Goal: Task Accomplishment & Management: Check status

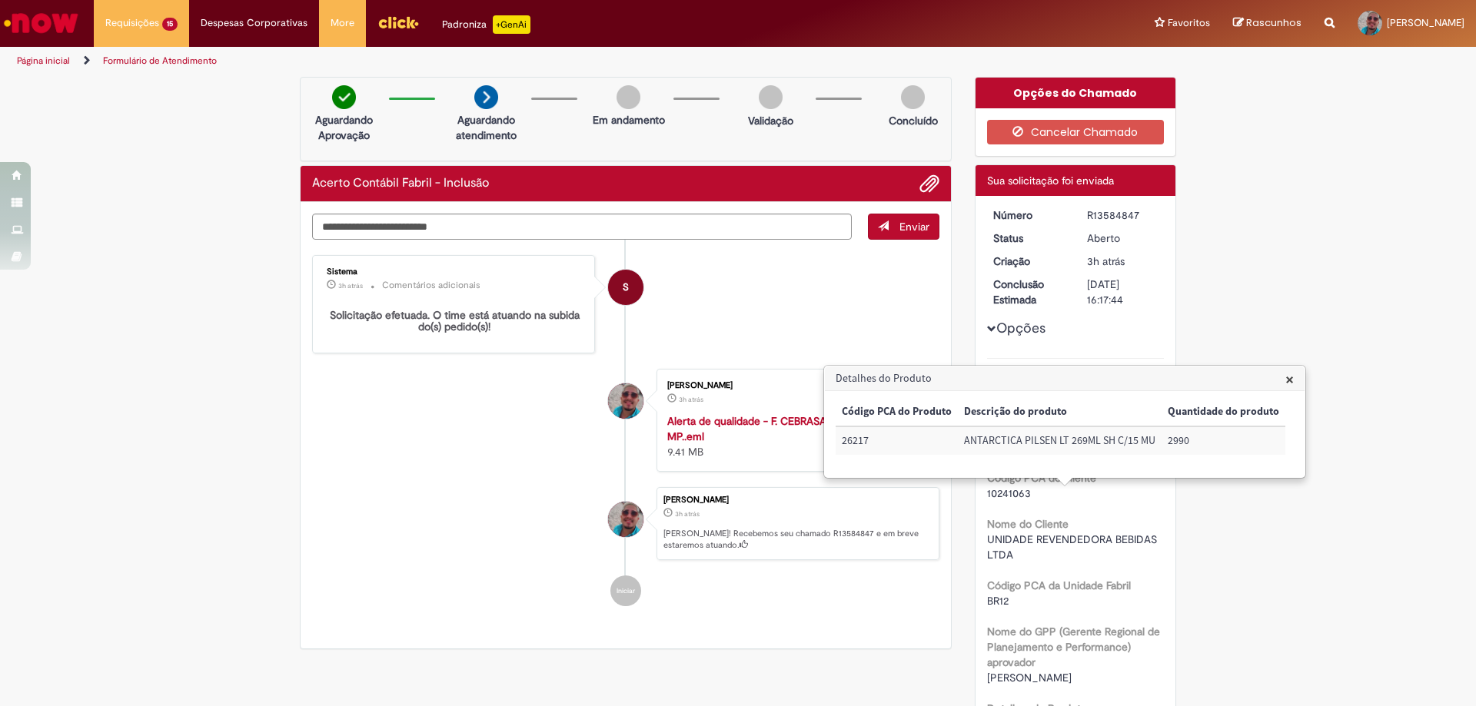
click at [746, 327] on li "S Sistema 3h atrás 3 horas atrás Comentários adicionais Solicitação efetuada. O…" at bounding box center [625, 304] width 627 height 98
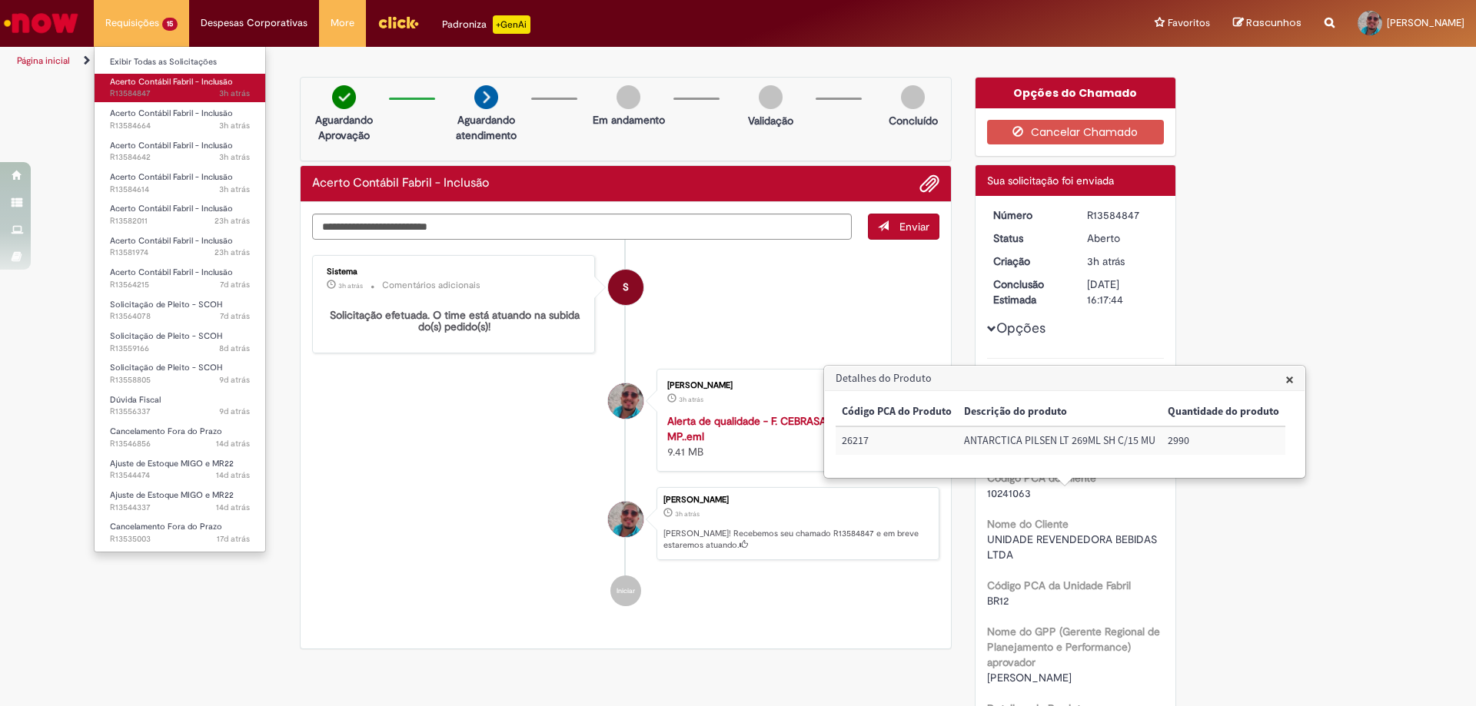
click at [155, 95] on span "3h atrás 3 horas atrás R13584847" at bounding box center [180, 94] width 140 height 12
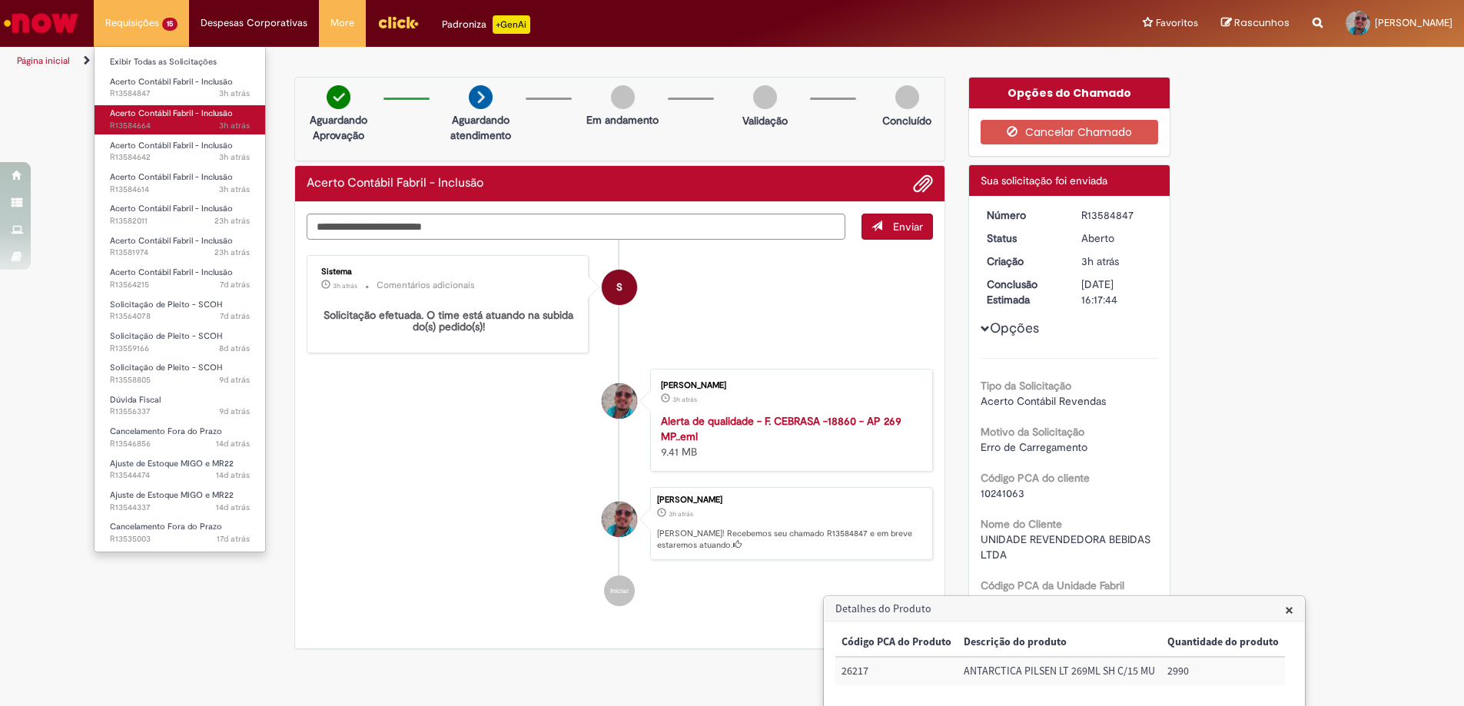
click at [180, 128] on span "3h atrás 3 horas atrás R13584664" at bounding box center [180, 126] width 140 height 12
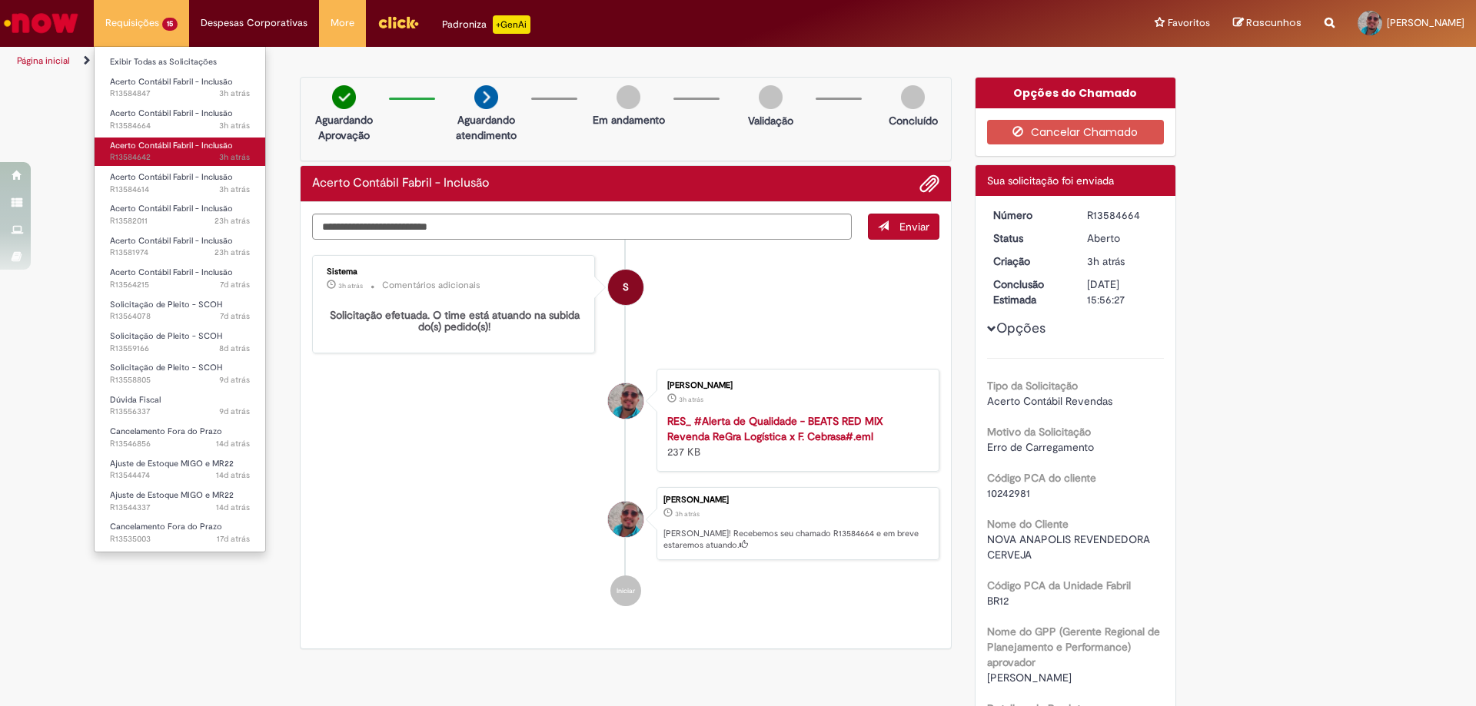
click at [179, 149] on span "Acerto Contábil Fabril - Inclusão" at bounding box center [171, 146] width 123 height 12
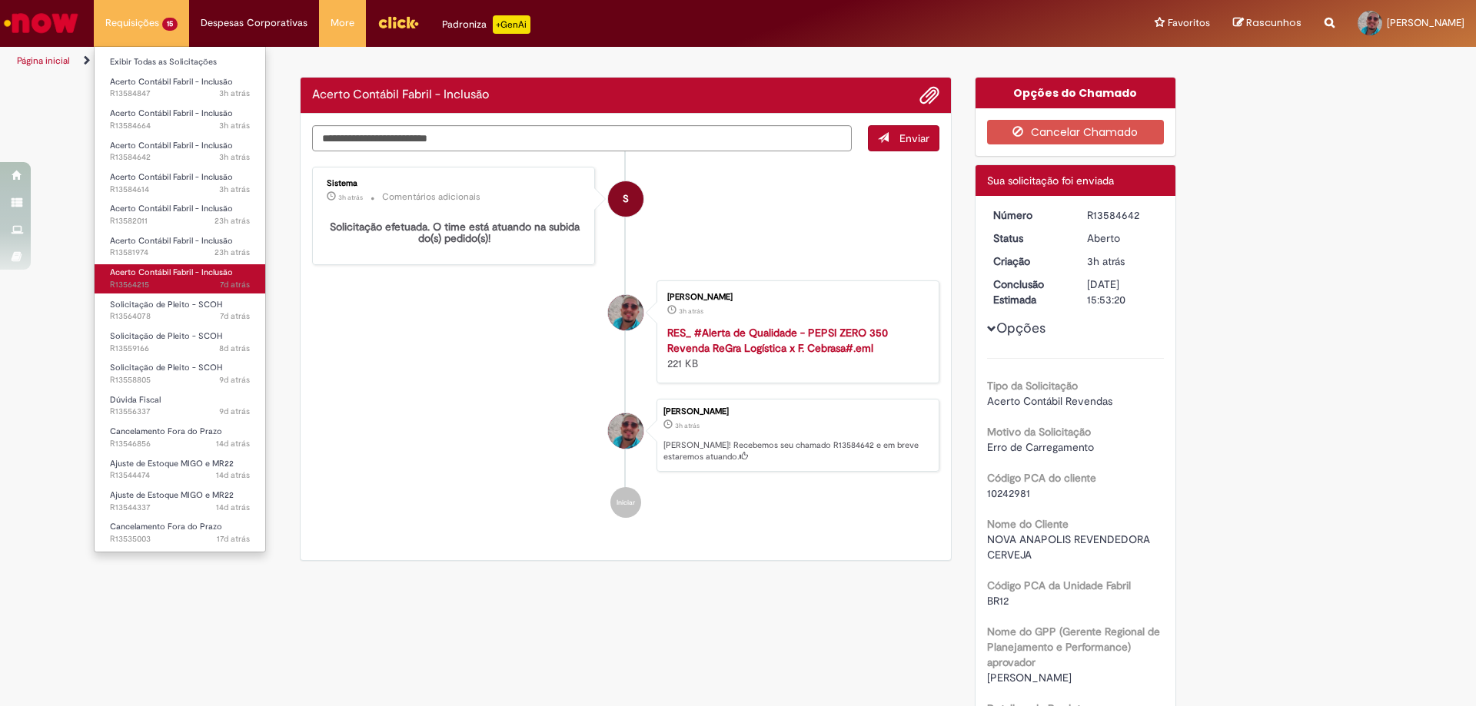
click at [185, 285] on span "7d atrás 7 dias atrás R13564215" at bounding box center [180, 285] width 140 height 12
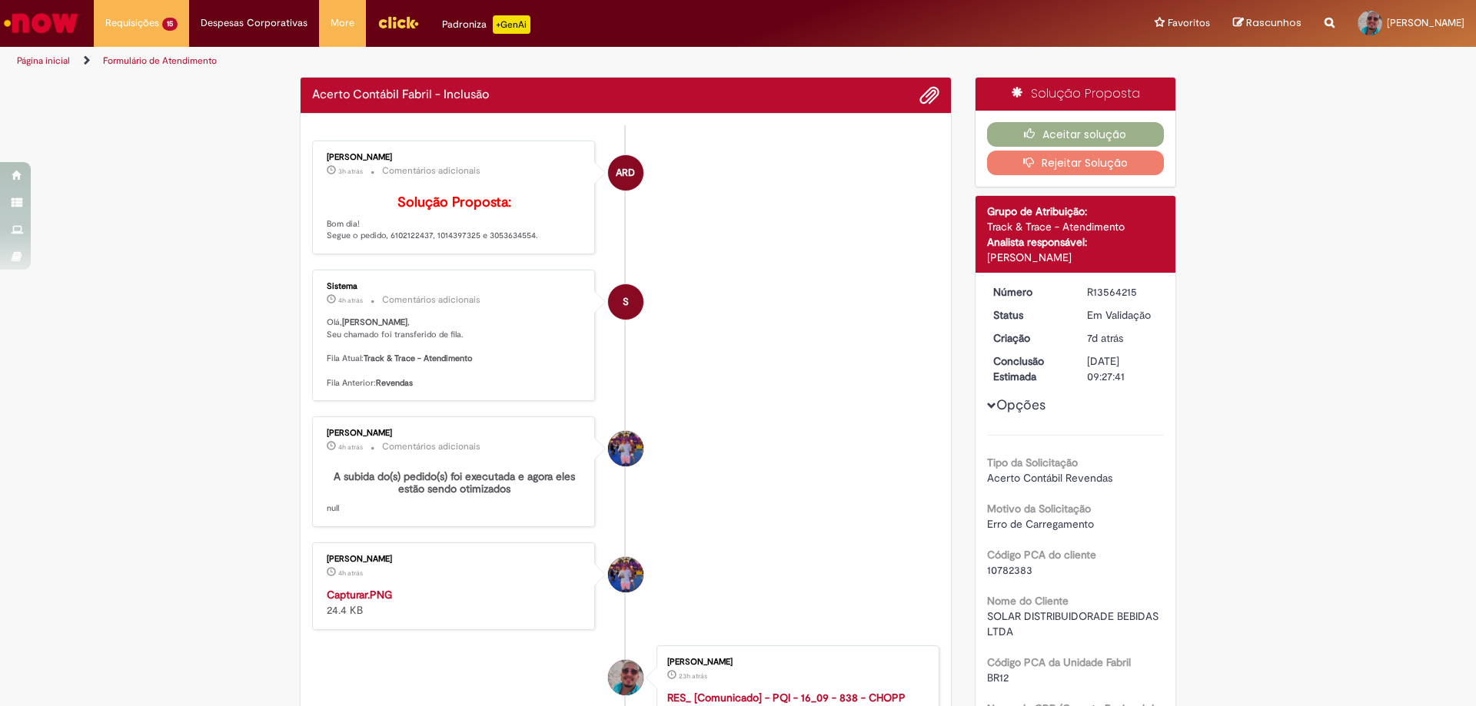
click at [510, 242] on p "Solução Proposta: Bom dia! Segue o pedido, 6102122437, 1014397325 e 3053634554." at bounding box center [455, 218] width 256 height 47
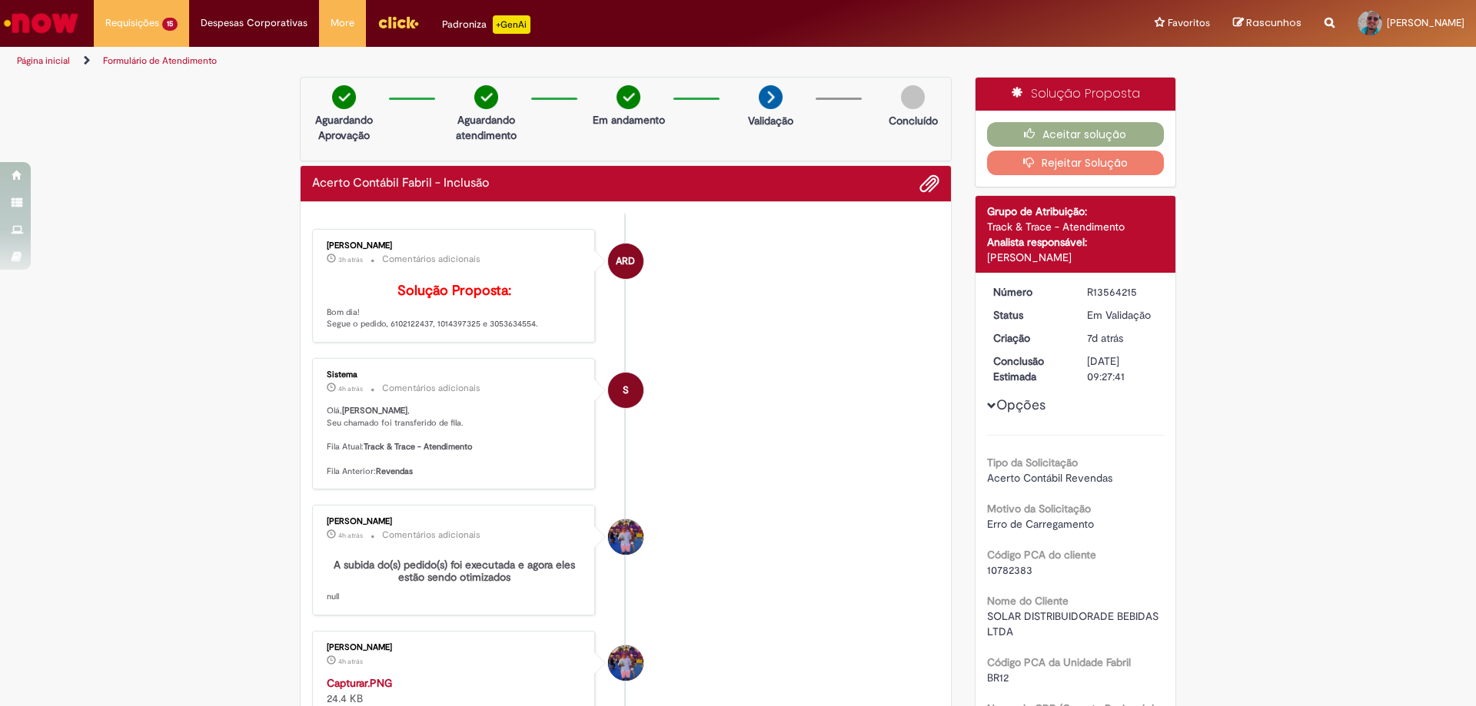
click at [510, 257] on p "3h atrás 3 horas atrás Comentários adicionais" at bounding box center [455, 260] width 256 height 18
click at [502, 331] on p "Solução Proposta: Bom dia! Segue o pedido, 6102122437, 1014397325 e 3053634554." at bounding box center [455, 307] width 256 height 47
copy p "3053634554"
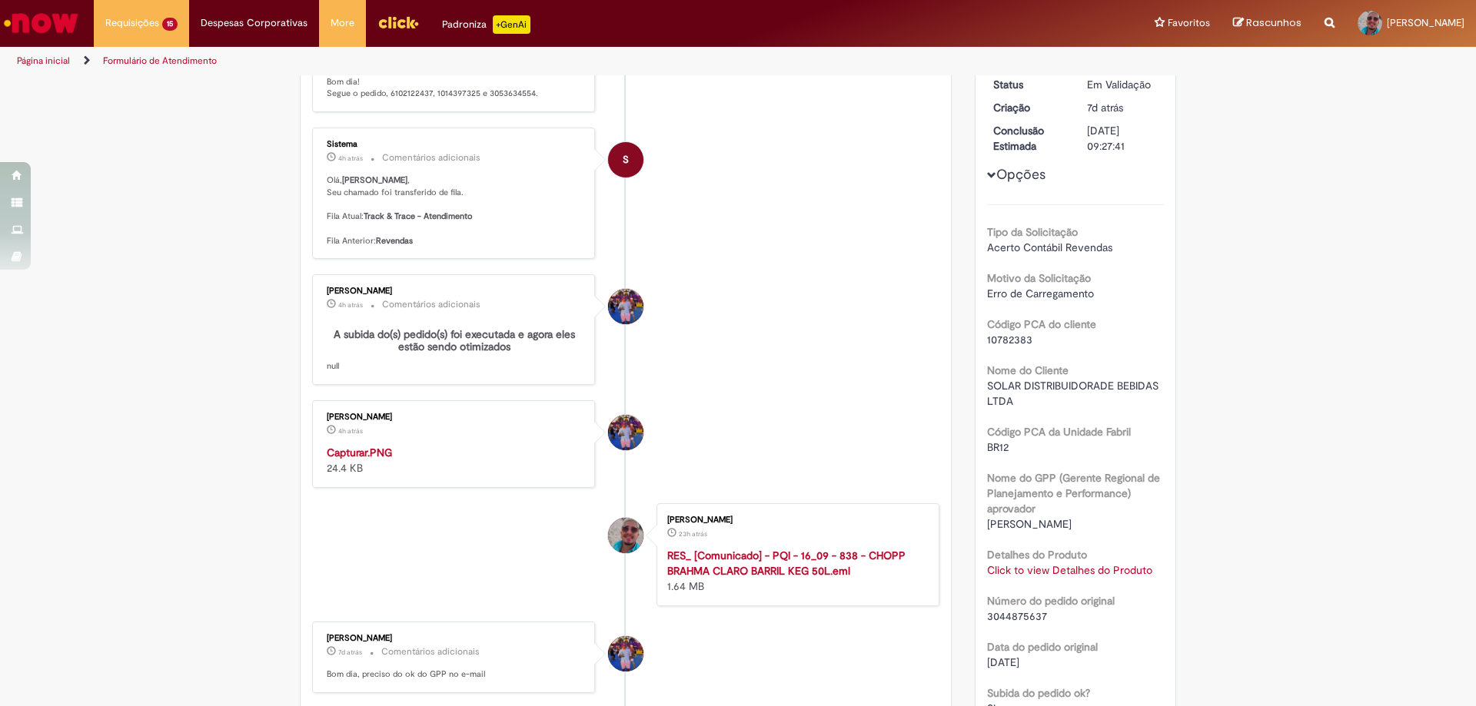
click at [1043, 572] on link "Click to view Detalhes do Produto" at bounding box center [1069, 570] width 165 height 14
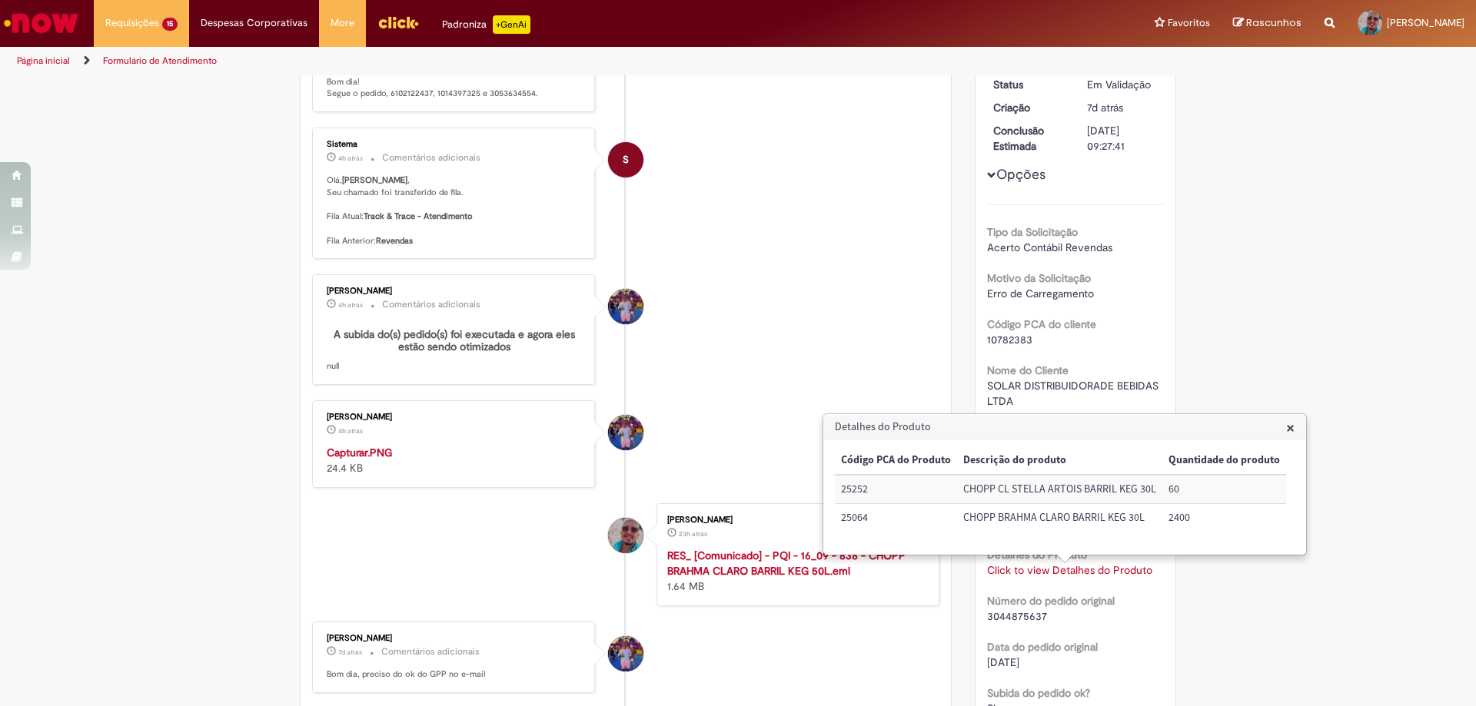
click at [816, 205] on li "S Sistema 4h atrás 4 horas atrás Comentários adicionais Olá, Lucas , Seu chamad…" at bounding box center [625, 193] width 627 height 131
click at [1286, 429] on span "×" at bounding box center [1290, 427] width 8 height 21
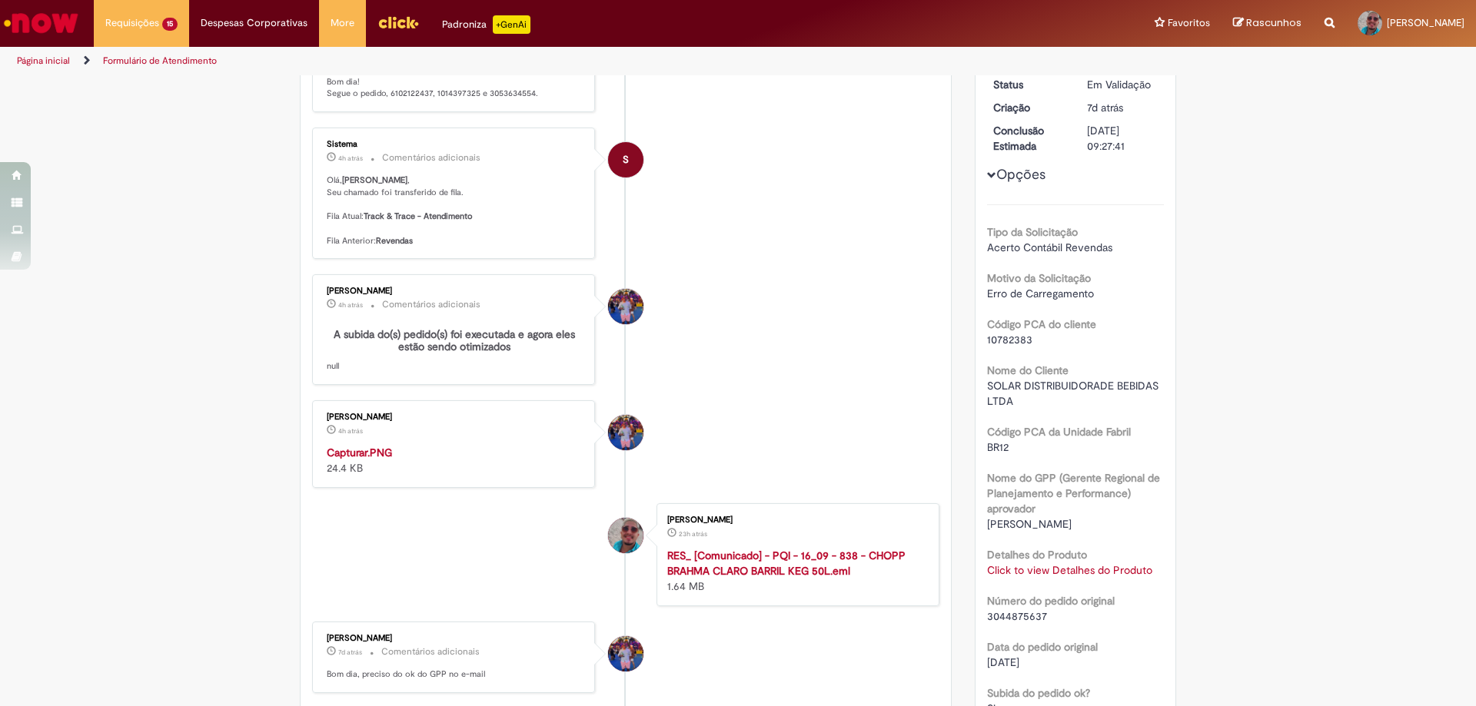
scroll to position [0, 0]
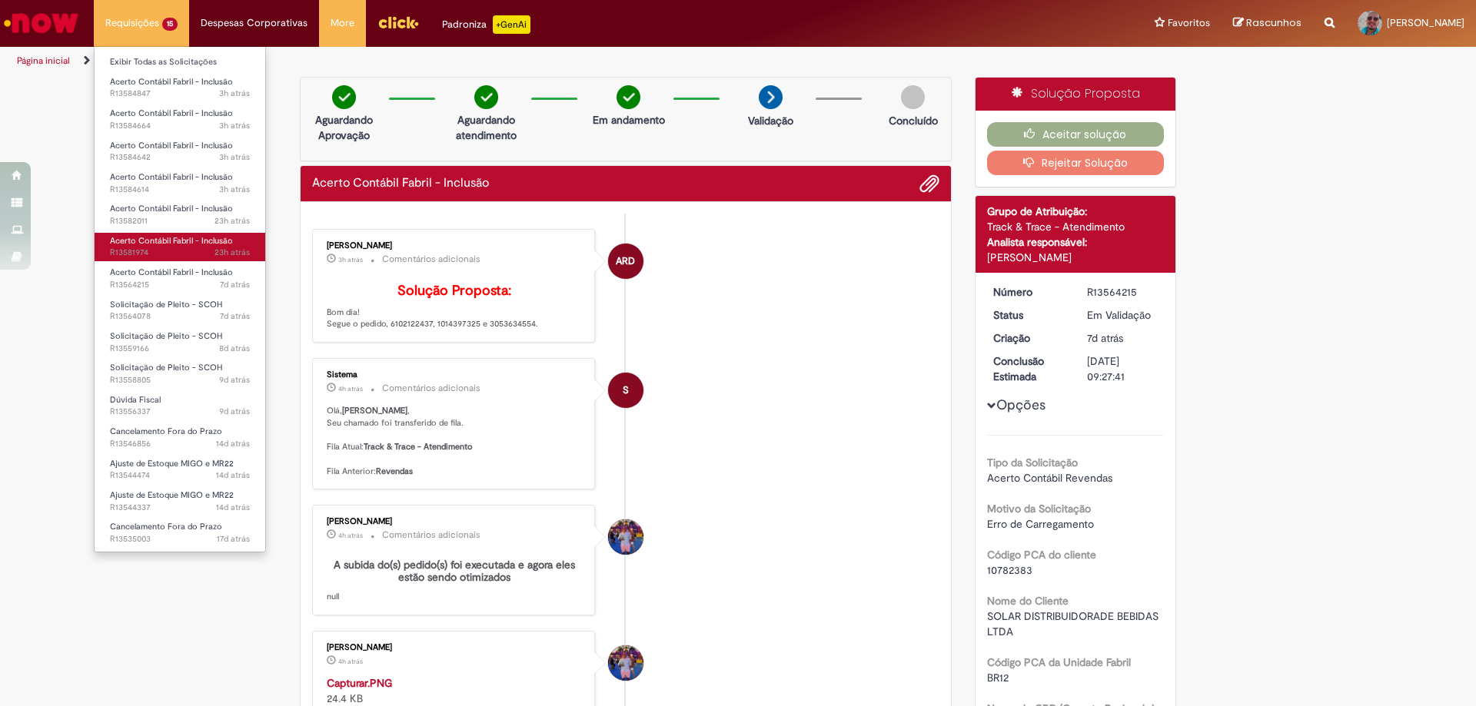
click at [185, 249] on span "23h atrás 23 horas atrás R13581974" at bounding box center [180, 253] width 140 height 12
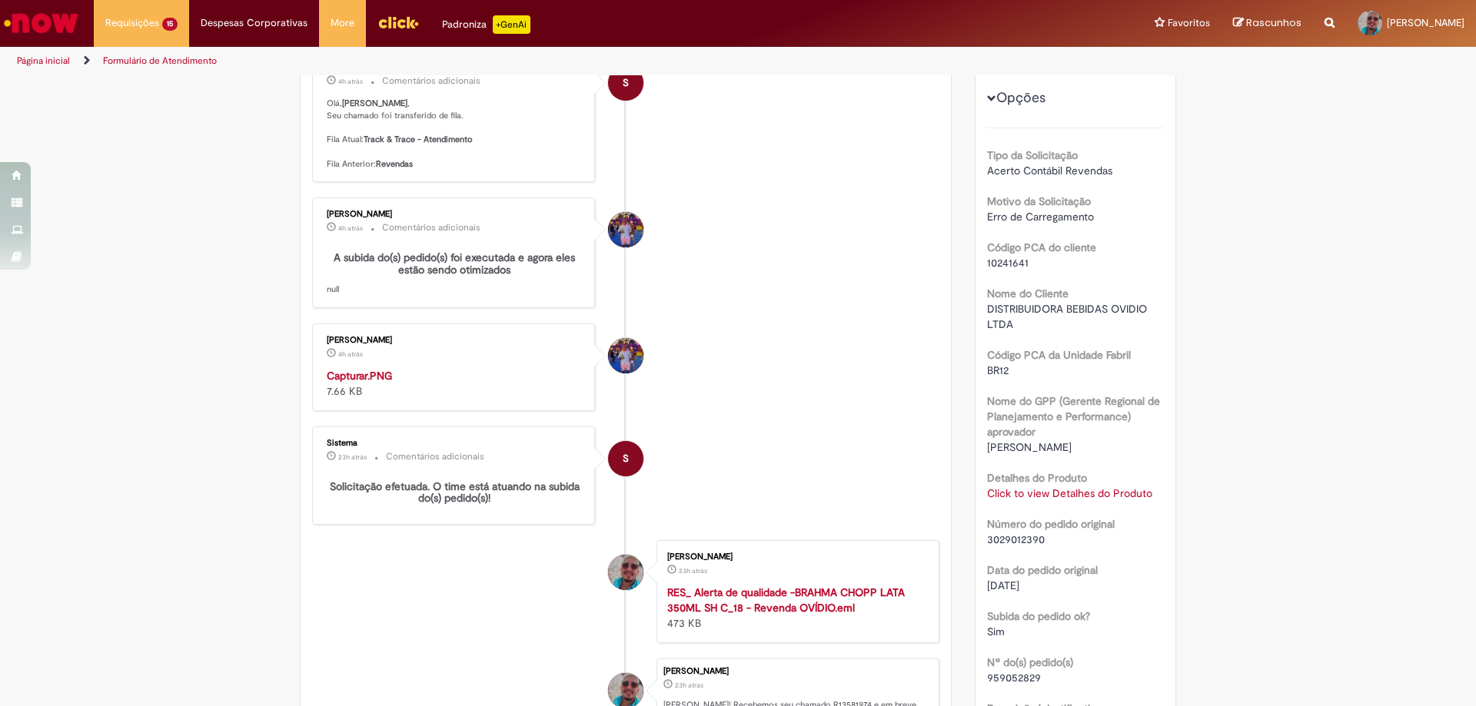
scroll to position [384, 0]
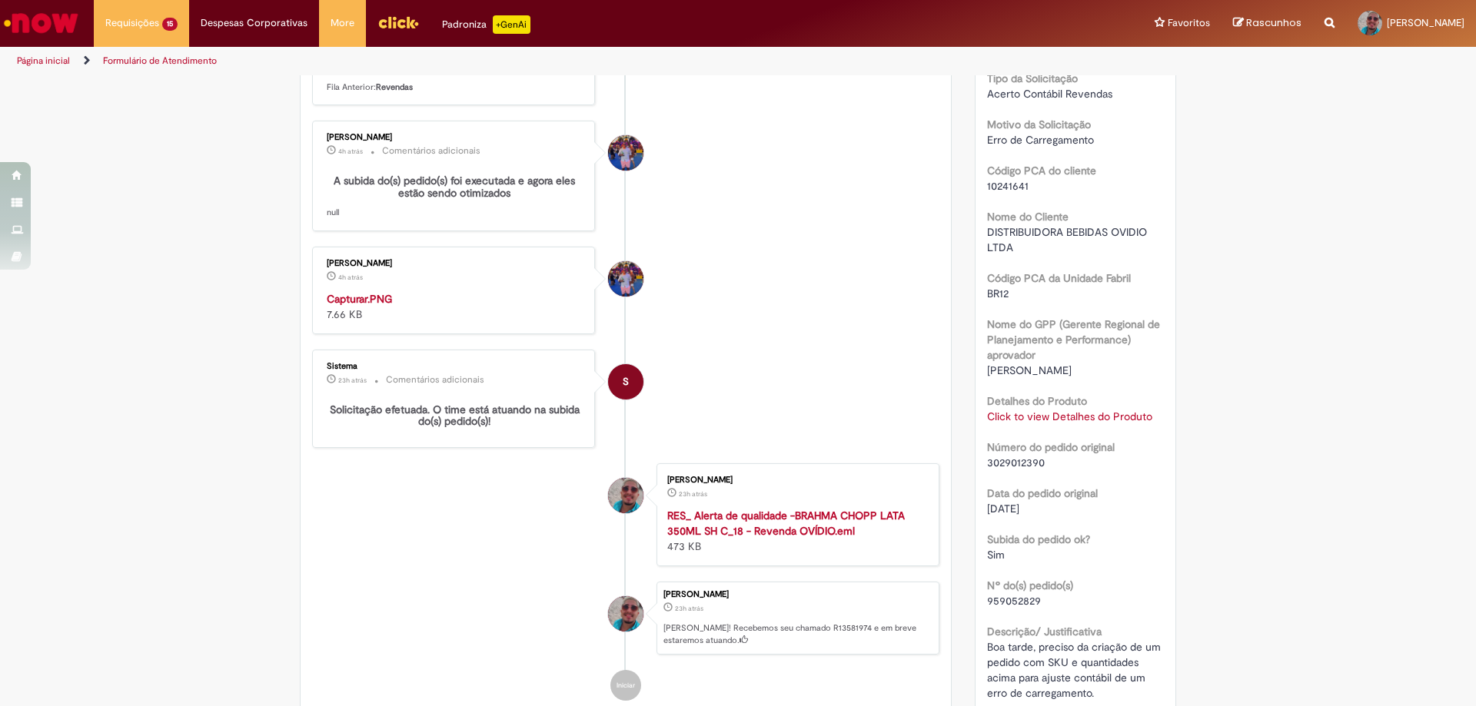
click at [1017, 411] on link "Click to view Detalhes do Produto" at bounding box center [1069, 417] width 165 height 14
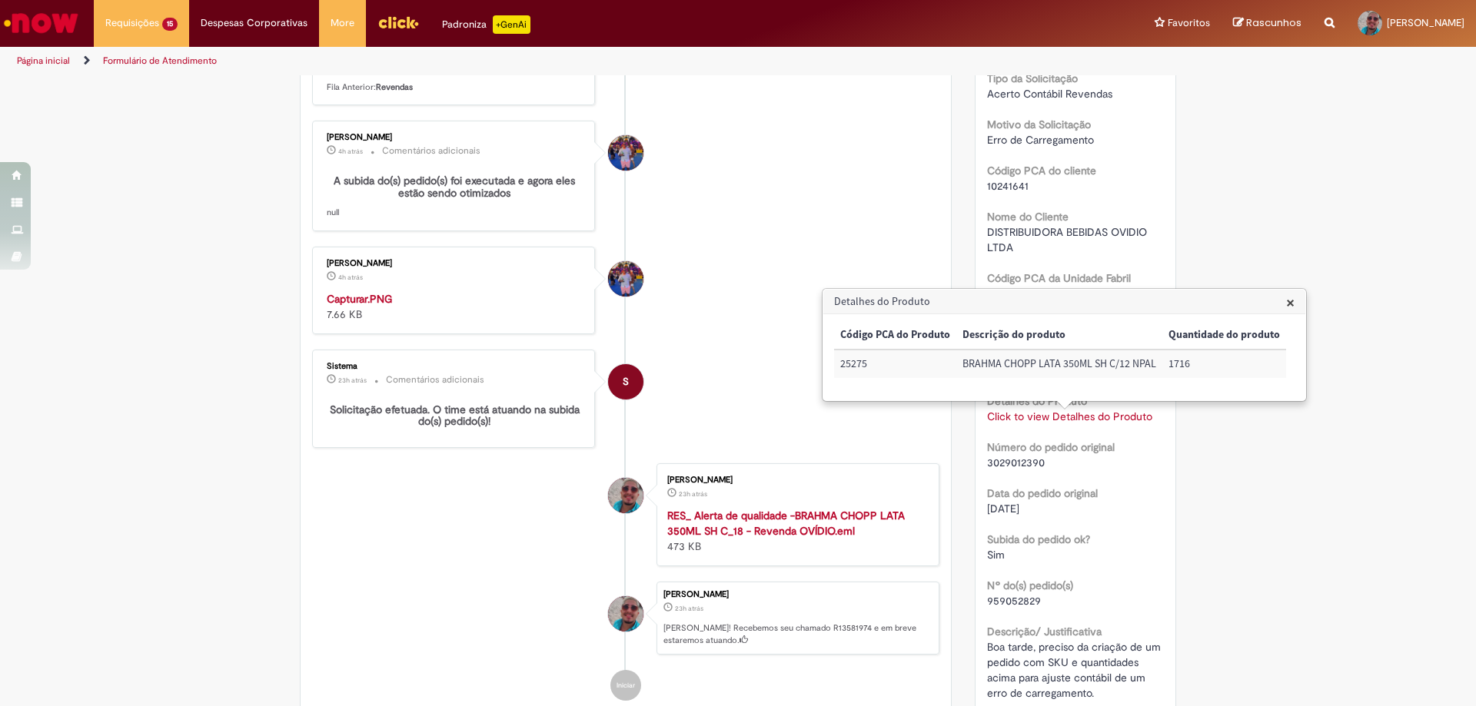
click at [709, 396] on li "S Sistema 23h atrás 23 horas atrás Comentários adicionais Solicitação efetuada.…" at bounding box center [625, 399] width 627 height 98
click at [1287, 298] on span "×" at bounding box center [1290, 302] width 8 height 21
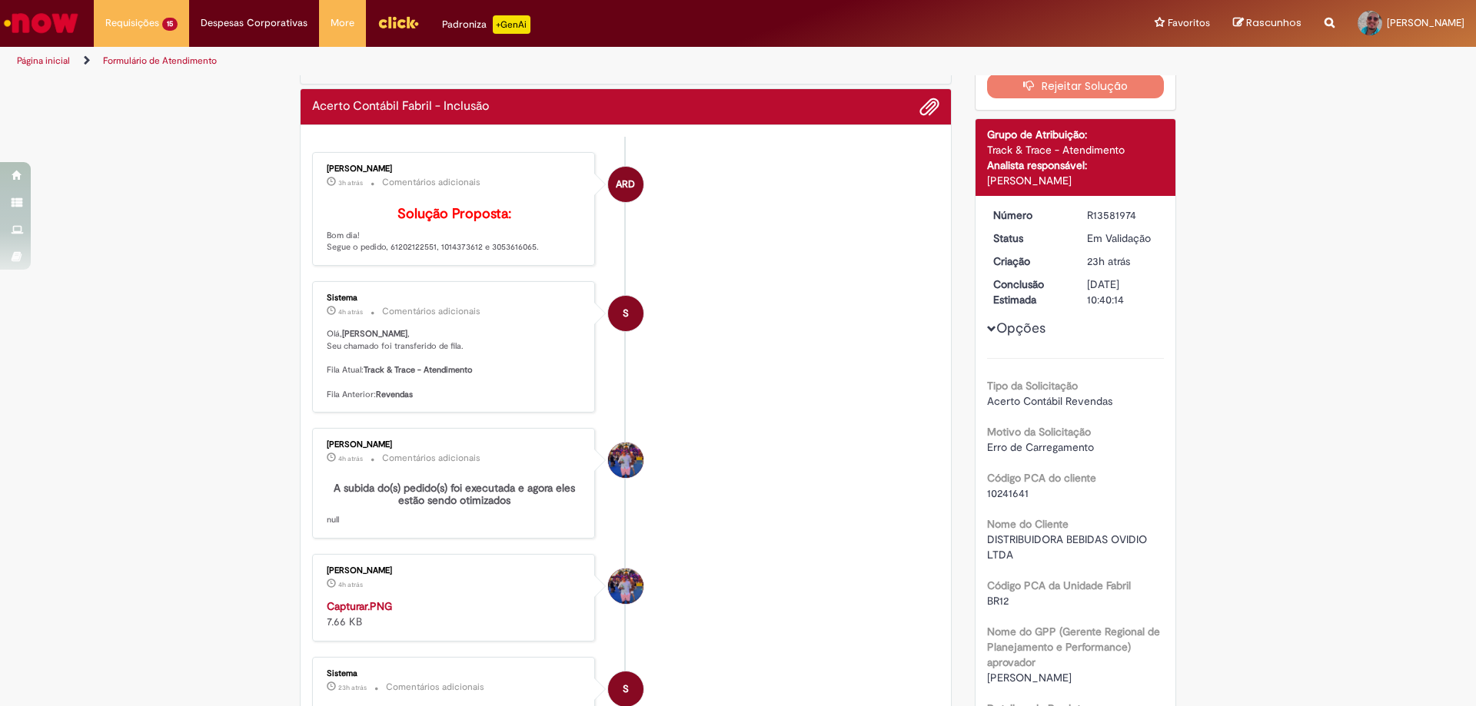
scroll to position [0, 0]
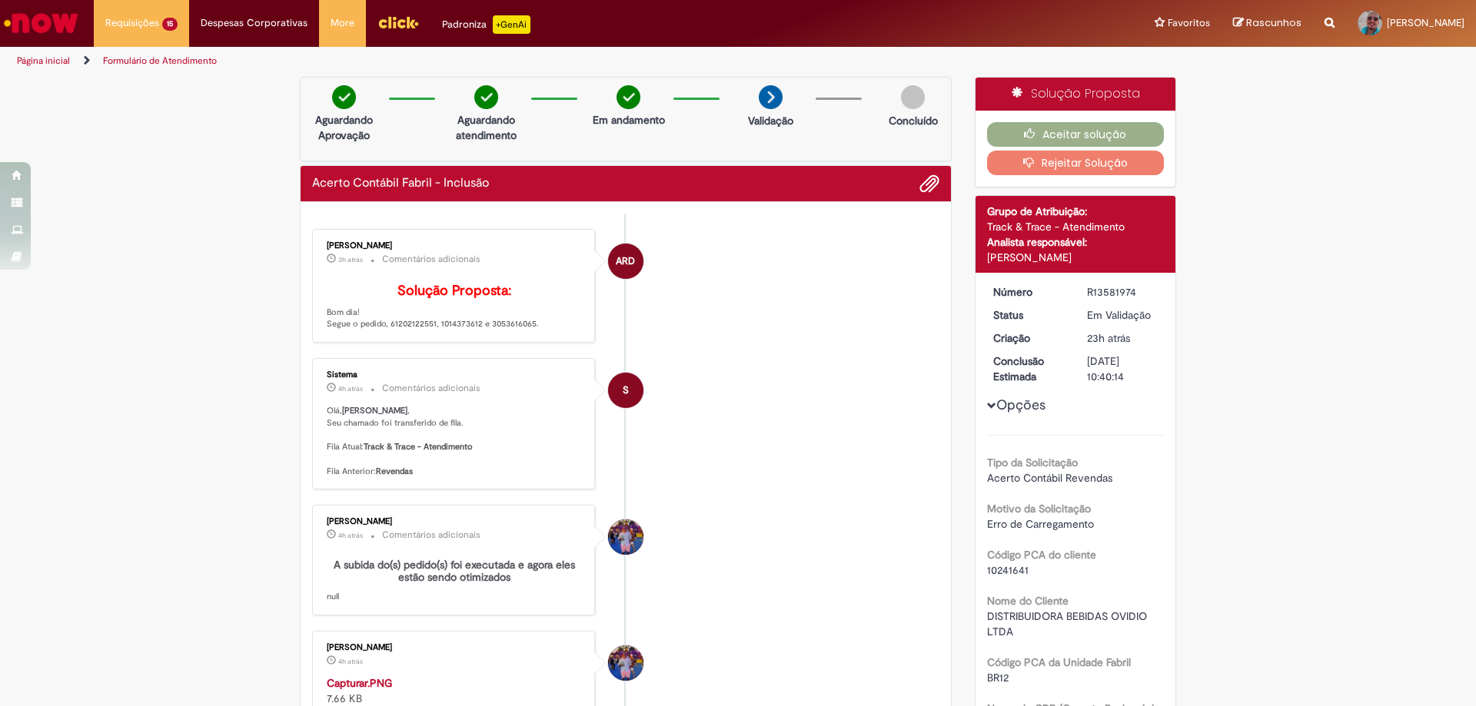
click at [510, 331] on p "Solução Proposta: Bom dia! Segue o pedido, 61202122551, 1014373612 e 3053616065." at bounding box center [455, 307] width 256 height 47
copy p "3053616065"
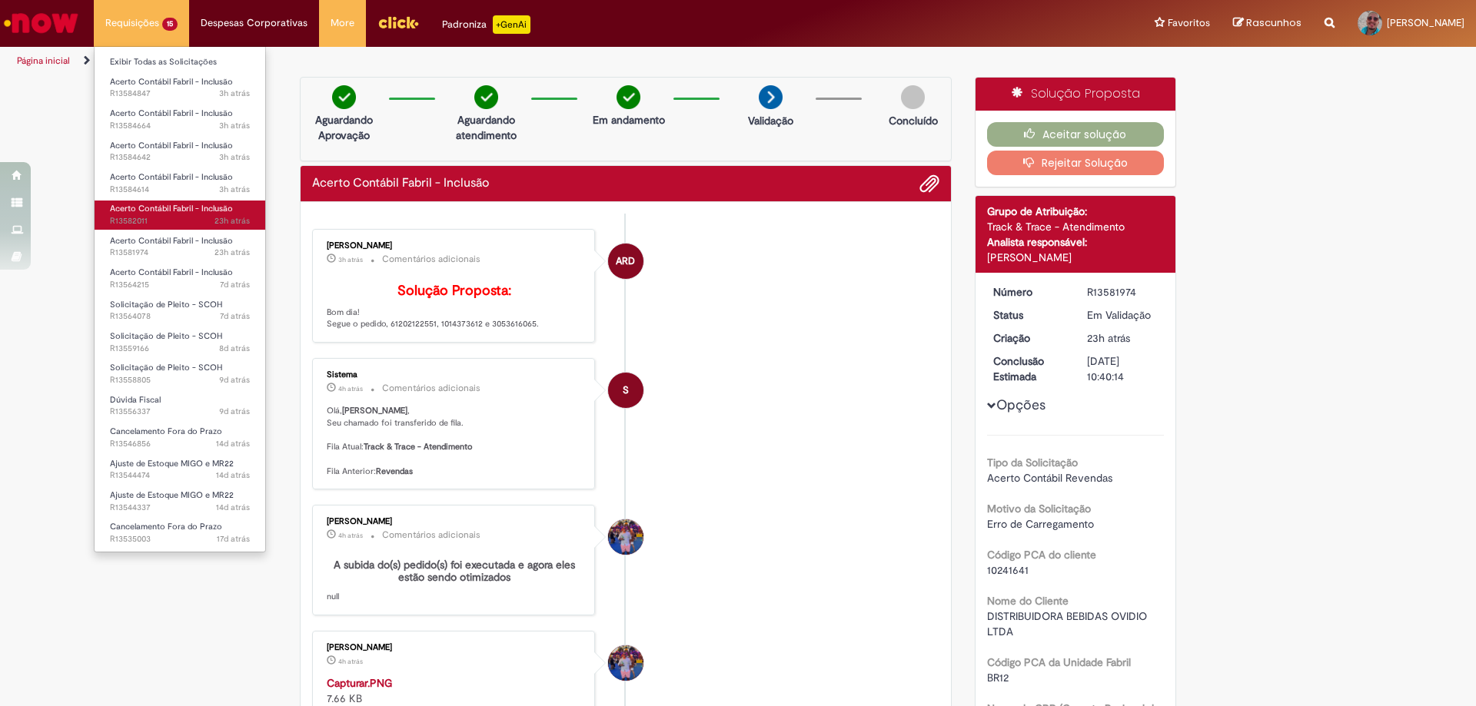
click at [199, 218] on span "23h atrás 23 horas atrás R13582011" at bounding box center [180, 221] width 140 height 12
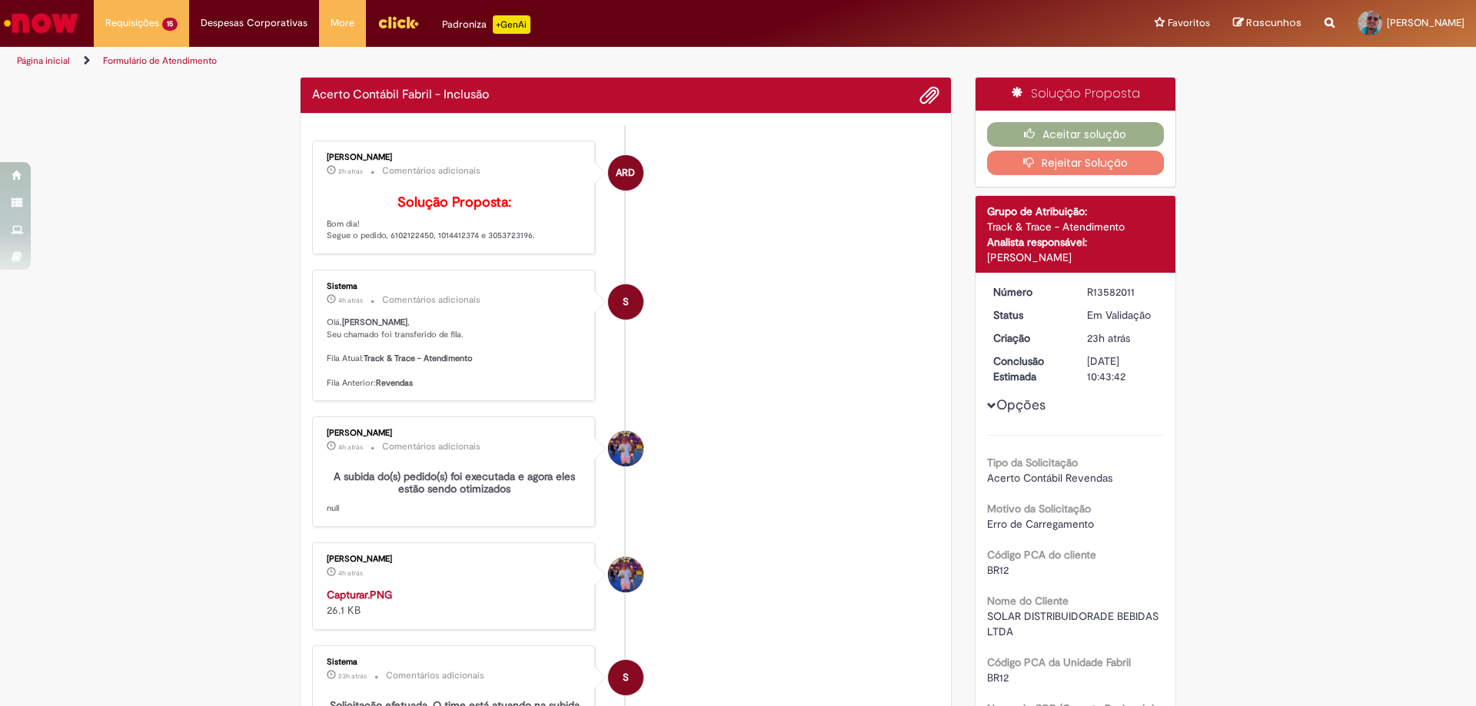
click at [503, 242] on p "Solução Proposta: Bom dia! Segue o pedido, 6102122450, 1014412374 e 3053723196." at bounding box center [455, 218] width 256 height 47
click at [503, 250] on div "Angelica Ribeiro dos Santos 2h atrás 2 horas atrás Comentários adicionais Soluç…" at bounding box center [454, 197] width 274 height 105
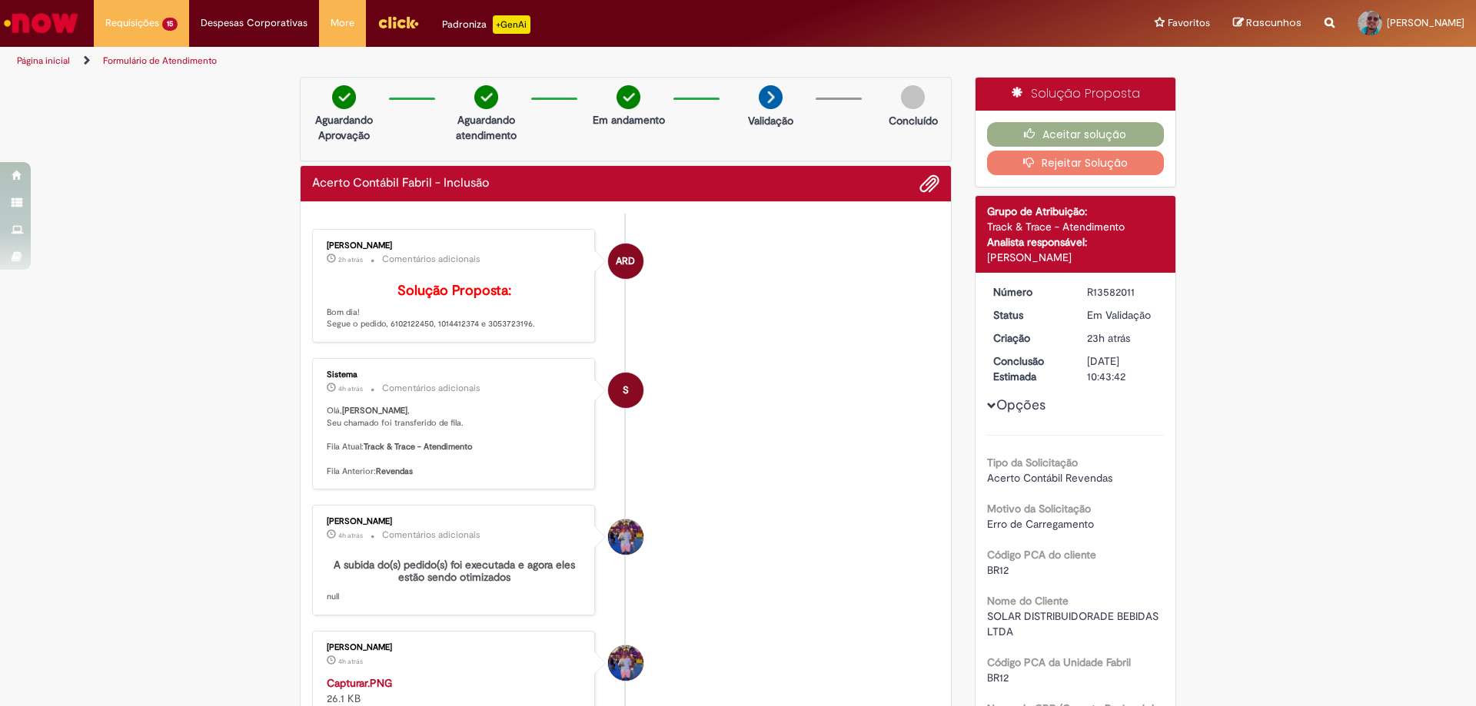
copy p "3053723196"
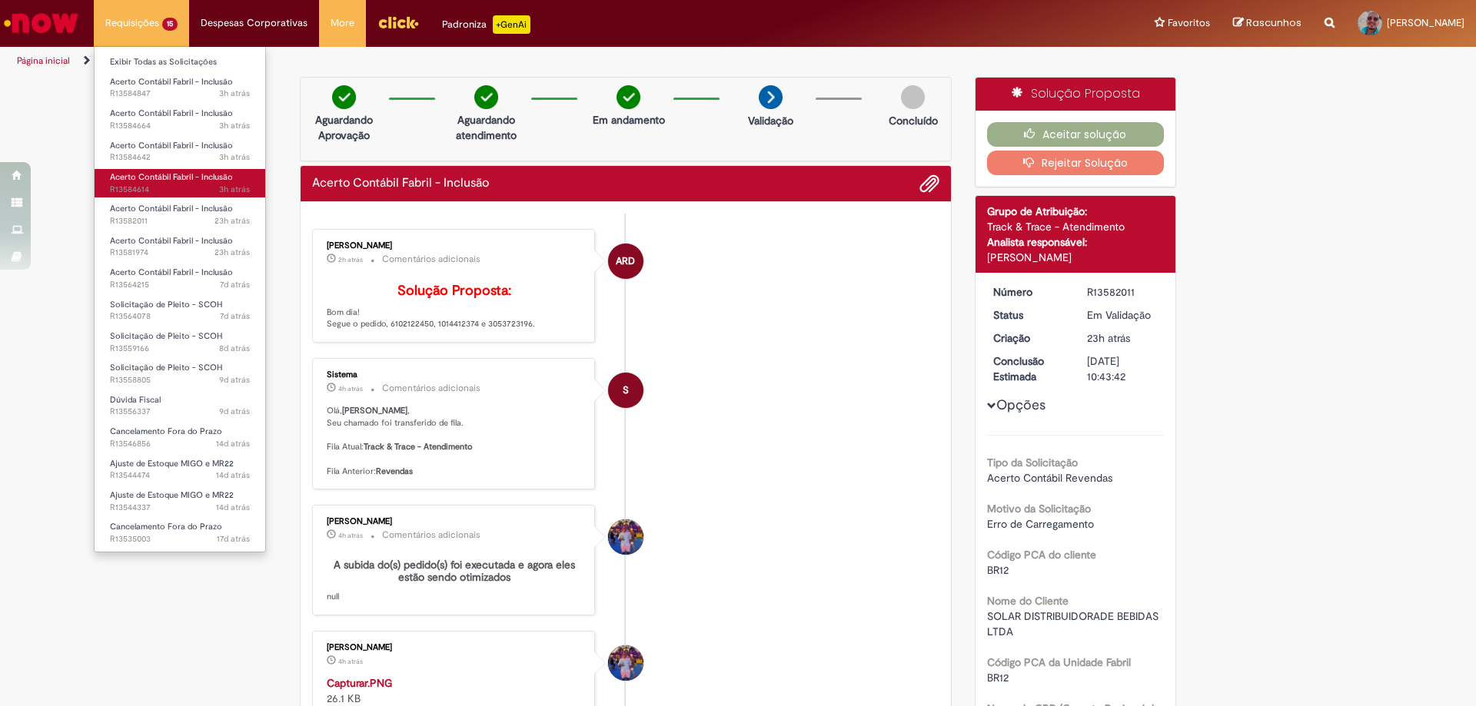
click at [170, 190] on span "3h atrás 3 horas atrás R13584614" at bounding box center [180, 190] width 140 height 12
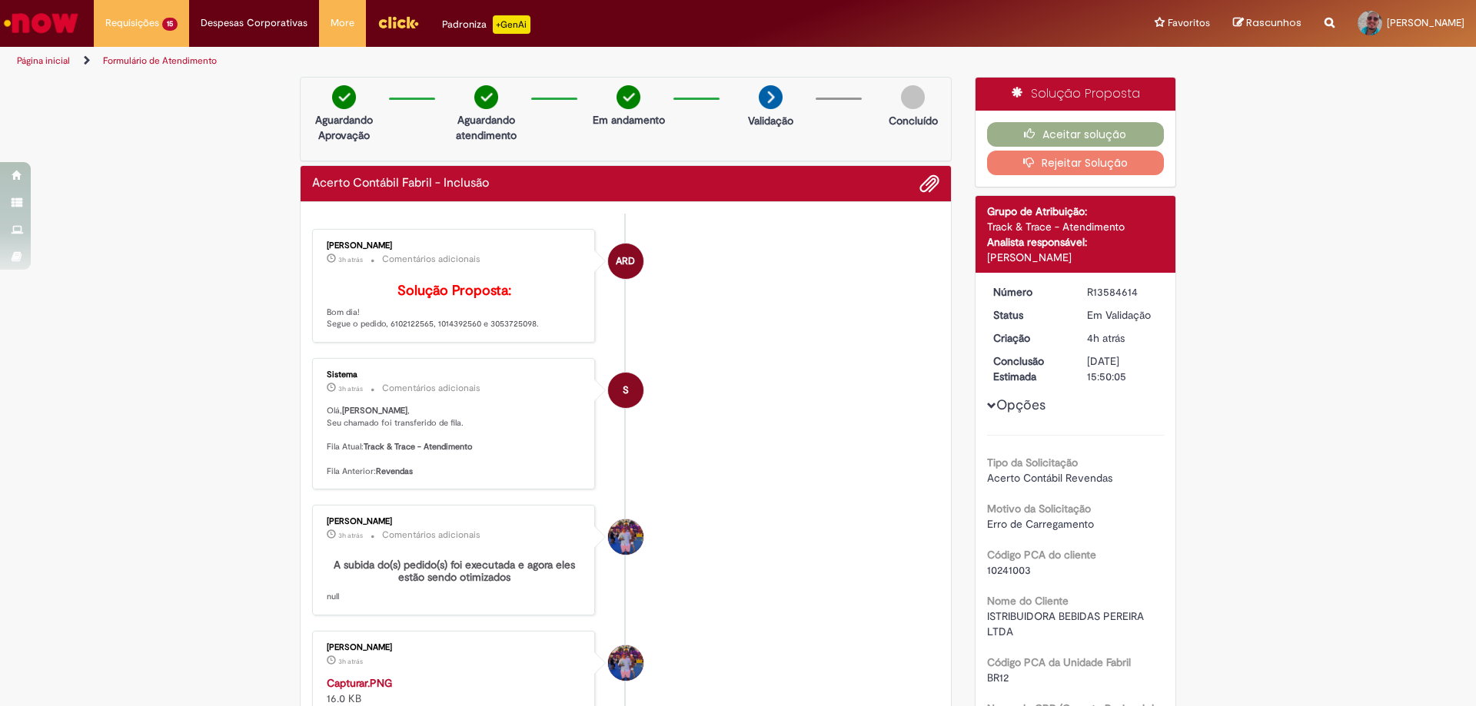
click at [511, 331] on p "Solução Proposta: Bom dia! Segue o pedido, 6102122565, 1014392560 e 3053725098." at bounding box center [455, 307] width 256 height 47
copy p "3053725098"
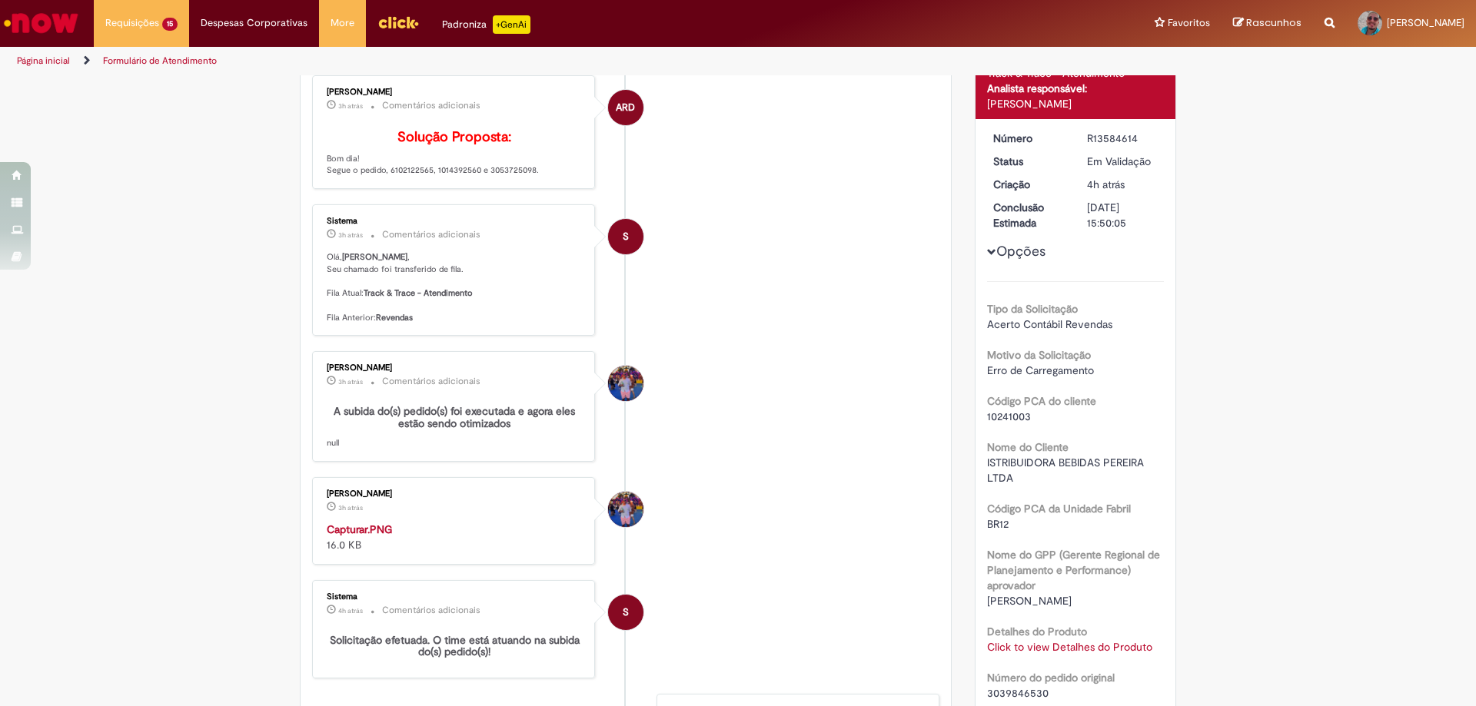
scroll to position [231, 0]
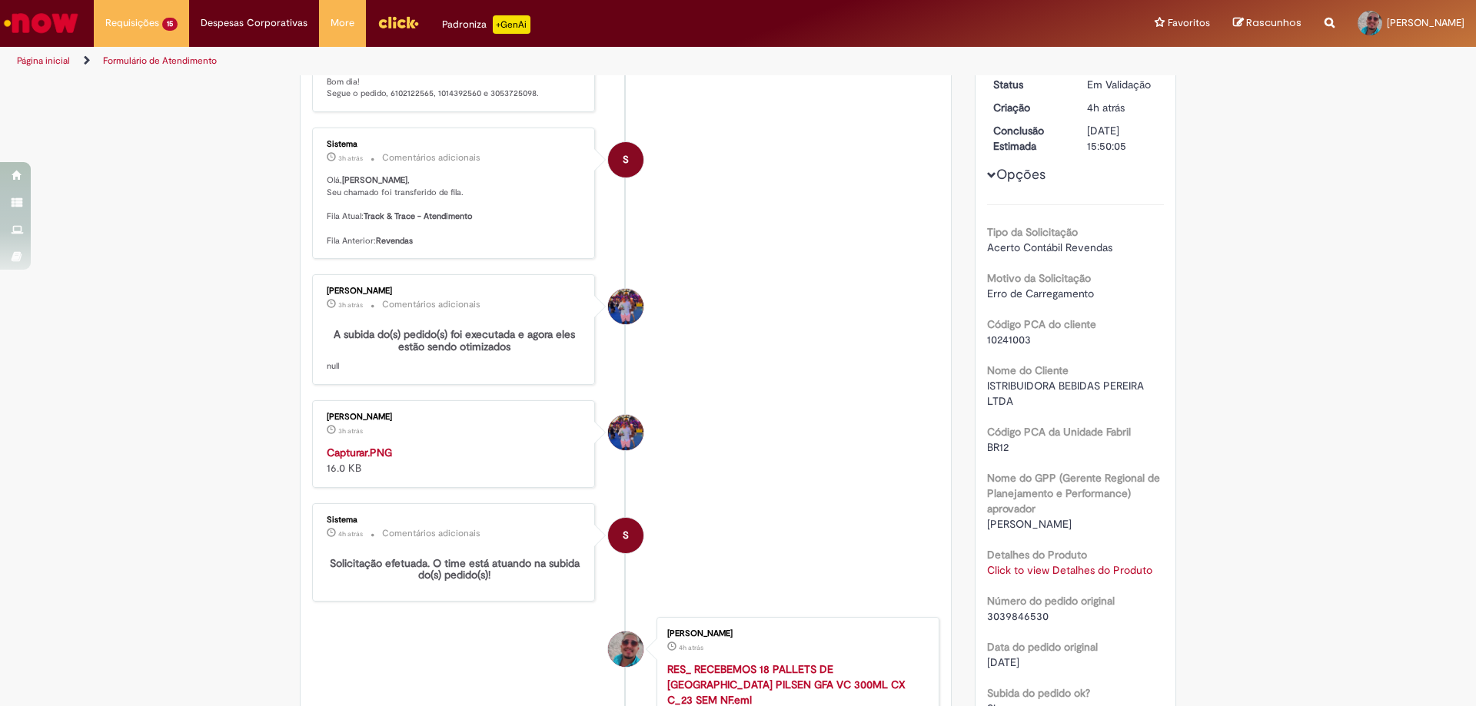
click at [1138, 567] on link "Click to view Detalhes do Produto" at bounding box center [1069, 570] width 165 height 14
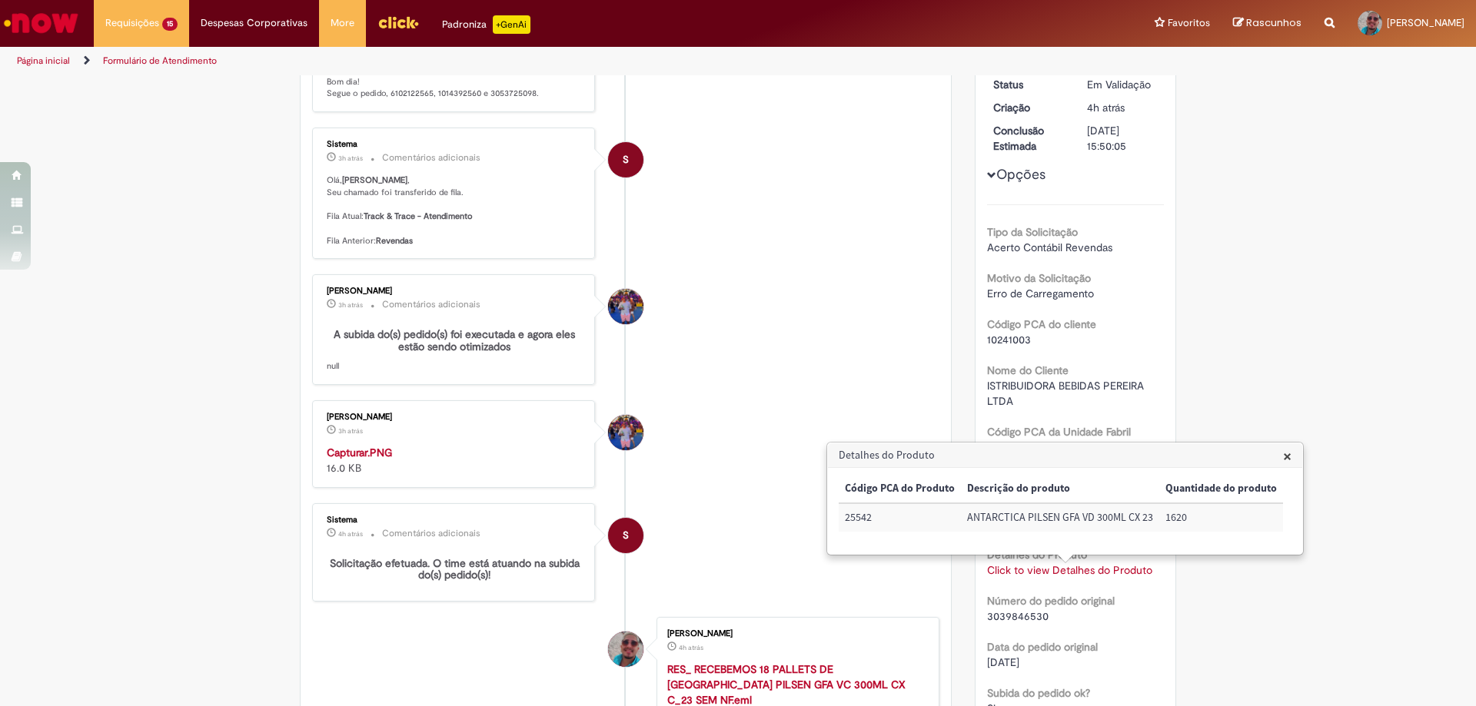
click at [788, 302] on li "Carlos Cesar Augusto Rosa Ranzoni 3h atrás 3 horas atrás Comentários adicionais…" at bounding box center [625, 329] width 627 height 111
click at [1285, 456] on span "×" at bounding box center [1287, 456] width 8 height 21
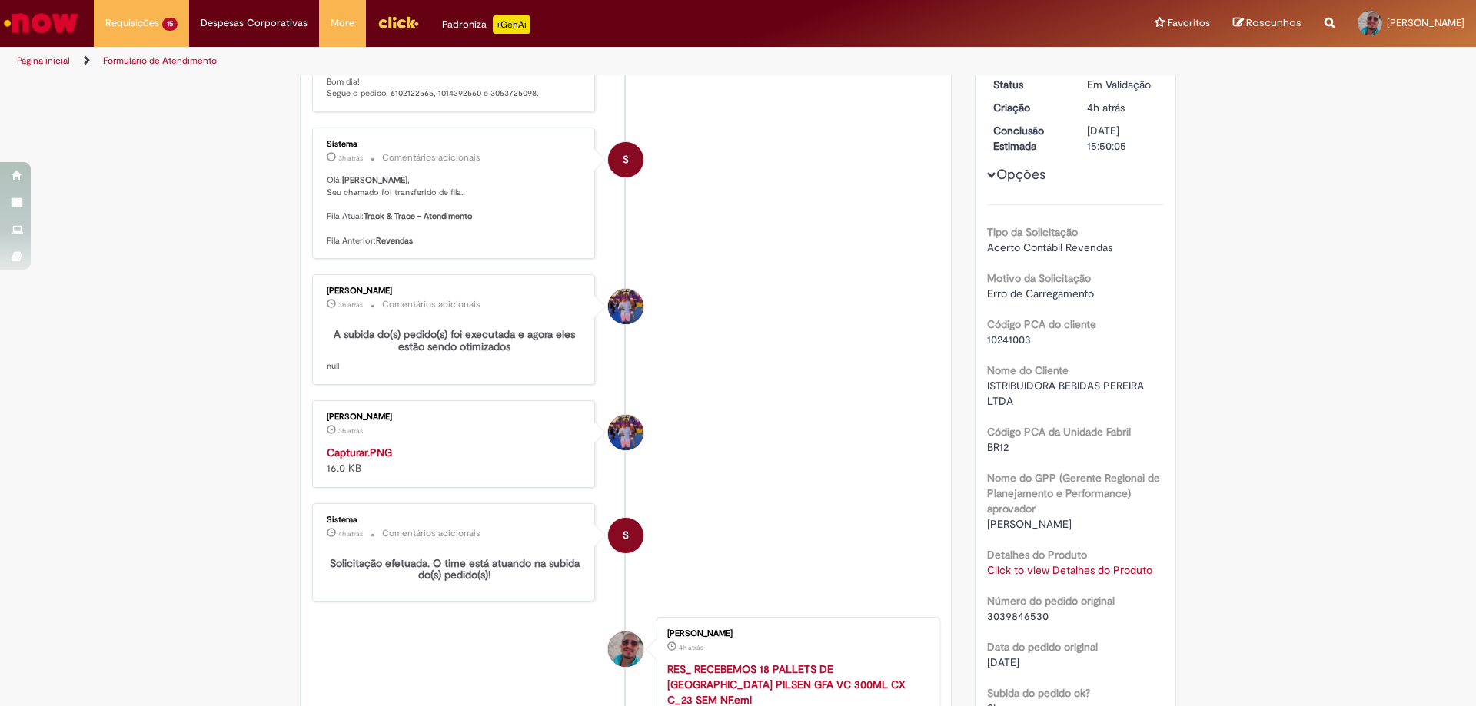
scroll to position [0, 0]
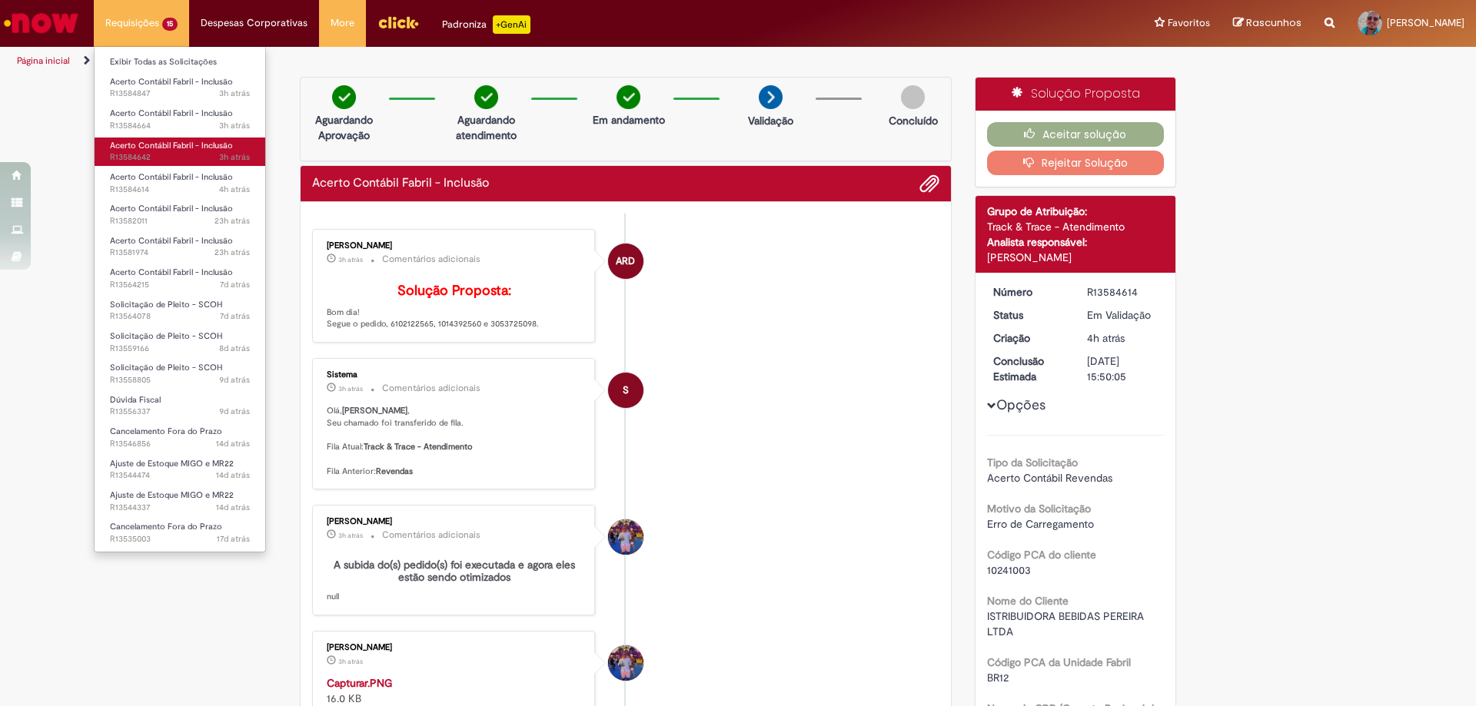
click at [167, 153] on span "3h atrás 3 horas atrás R13584642" at bounding box center [180, 157] width 140 height 12
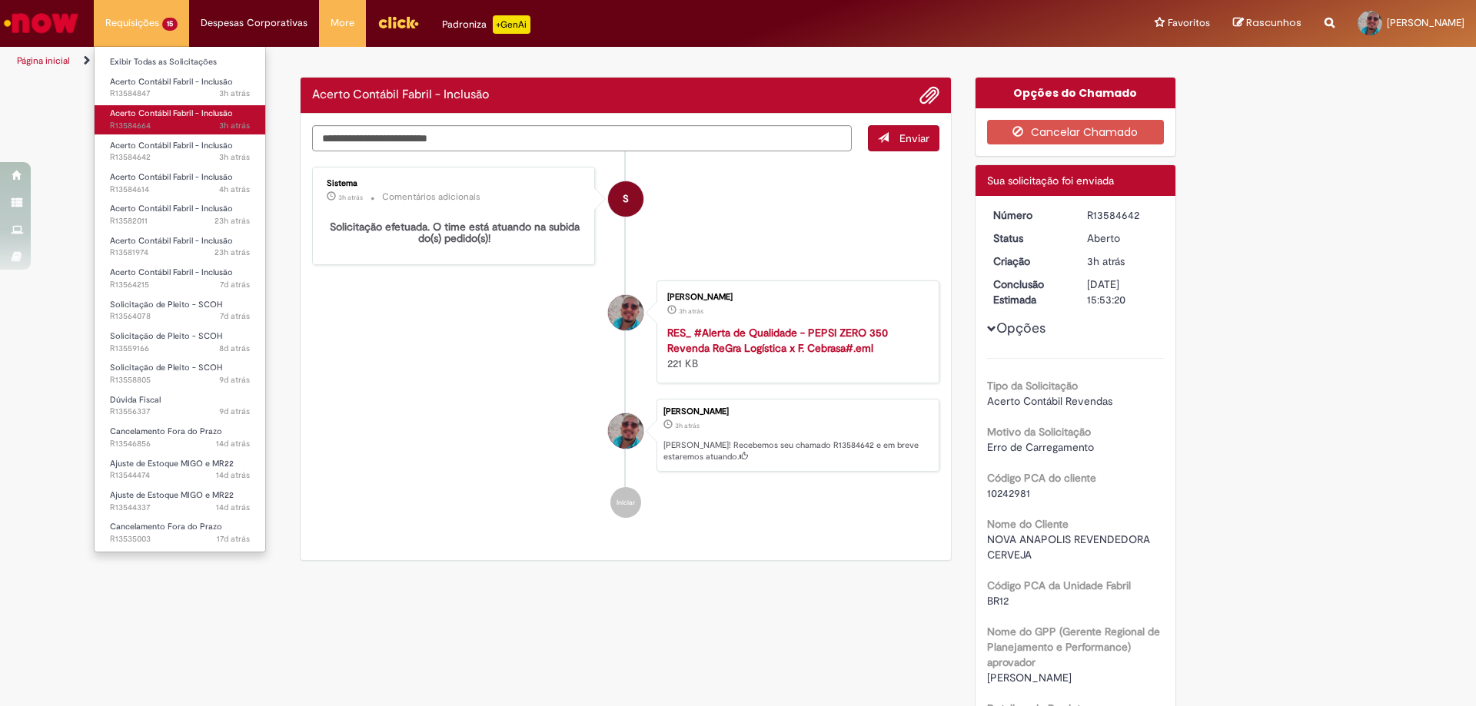
click at [167, 127] on span "3h atrás 3 horas atrás R13584664" at bounding box center [180, 126] width 140 height 12
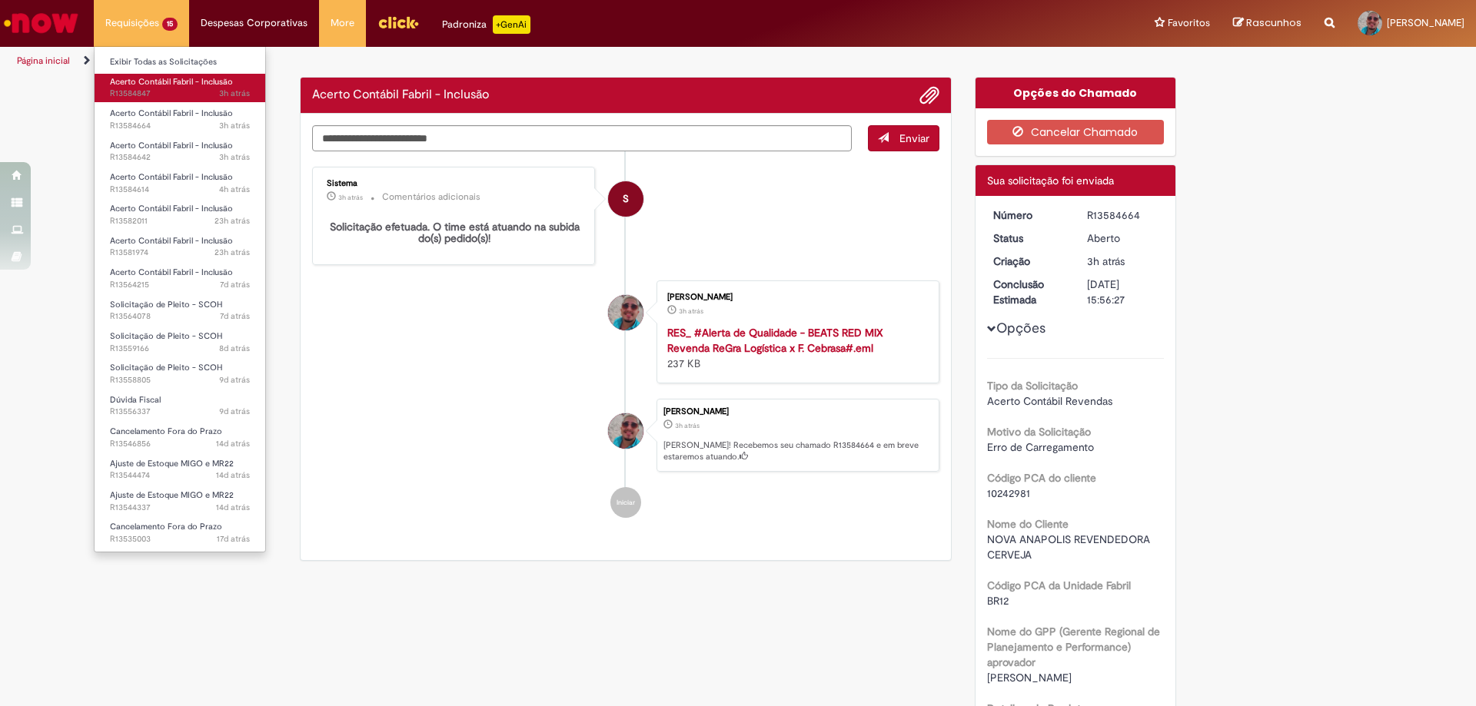
click at [161, 89] on span "3h atrás 3 horas atrás R13584847" at bounding box center [180, 94] width 140 height 12
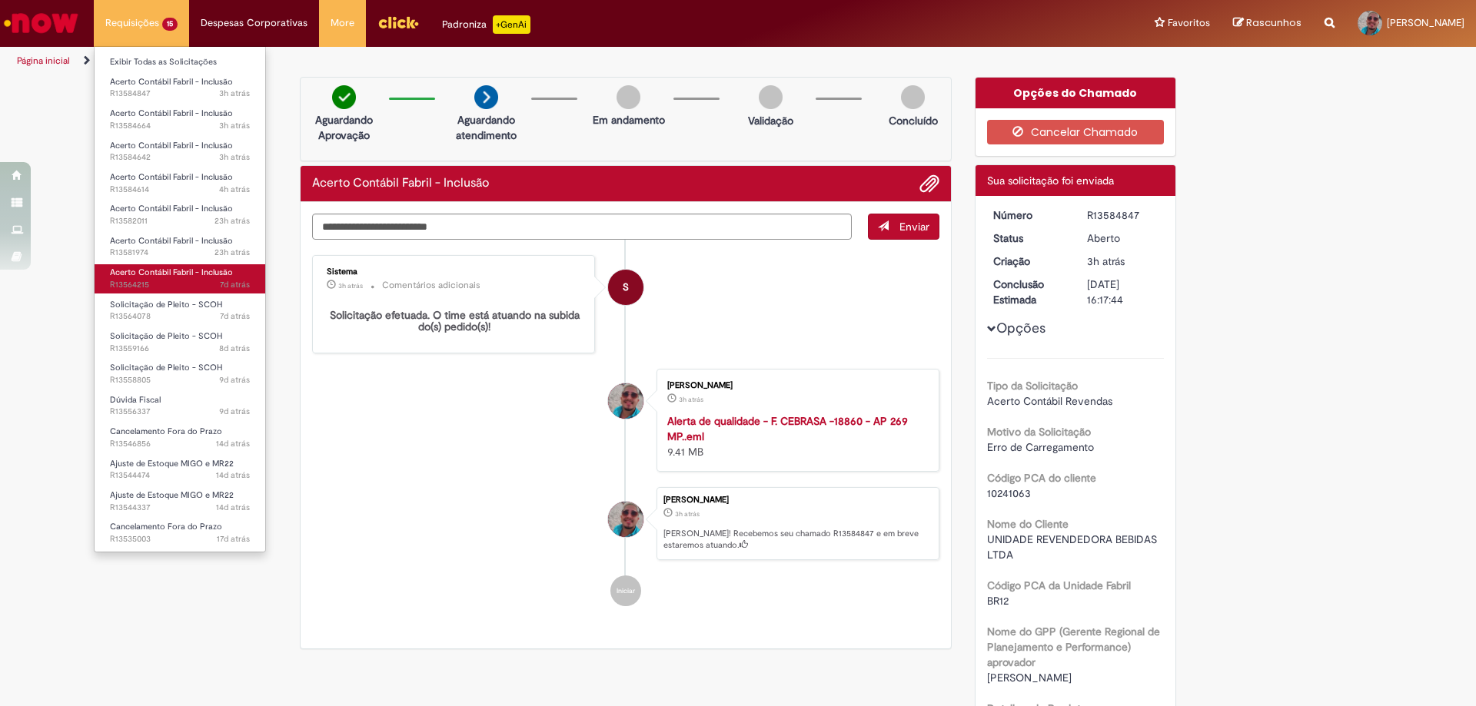
click at [162, 267] on span "Acerto Contábil Fabril - Inclusão" at bounding box center [171, 273] width 123 height 12
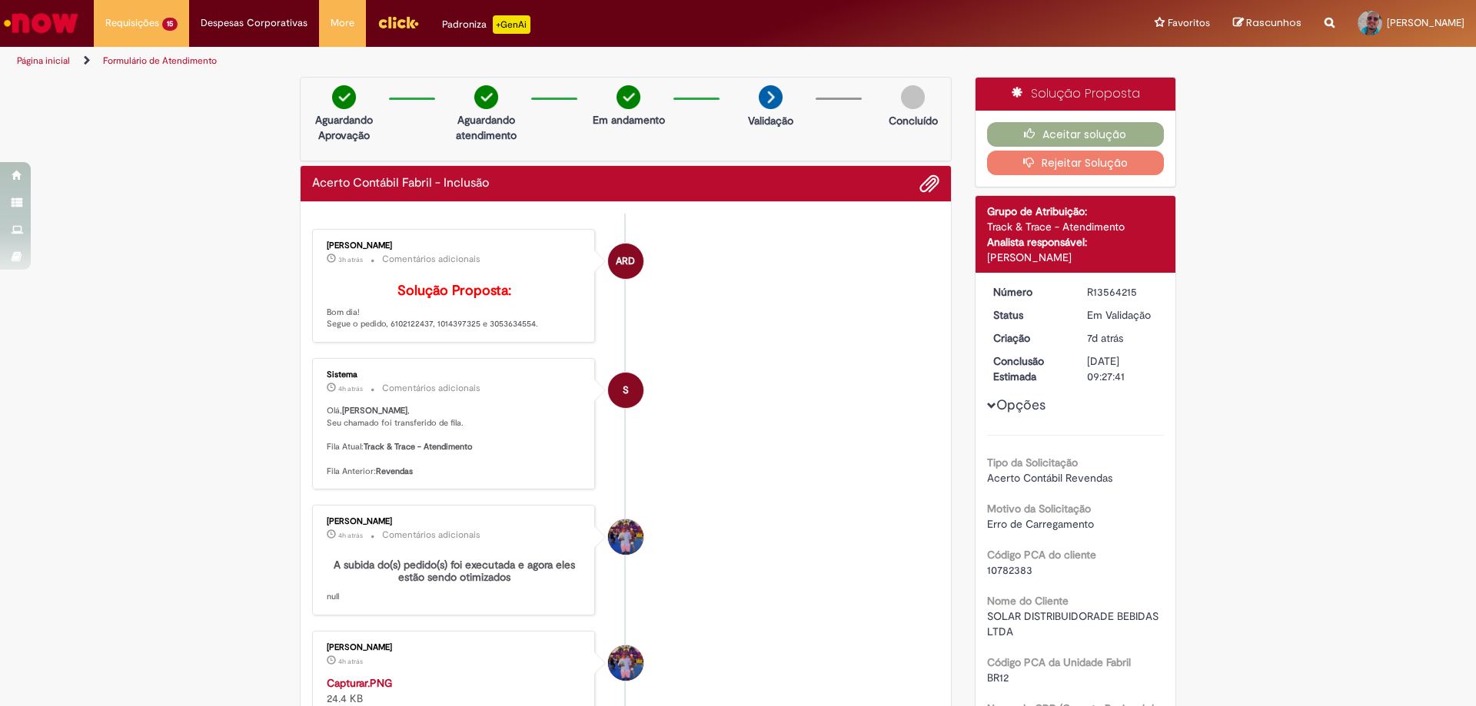
click at [500, 331] on p "Solução Proposta: Bom dia! Segue o pedido, 6102122437, 1014397325 e 3053634554." at bounding box center [455, 307] width 256 height 47
copy p "3053634554"
click at [510, 331] on p "Solução Proposta: Bom dia! Segue o pedido, 6102122437, 1014397325 e 3053634554." at bounding box center [455, 307] width 256 height 47
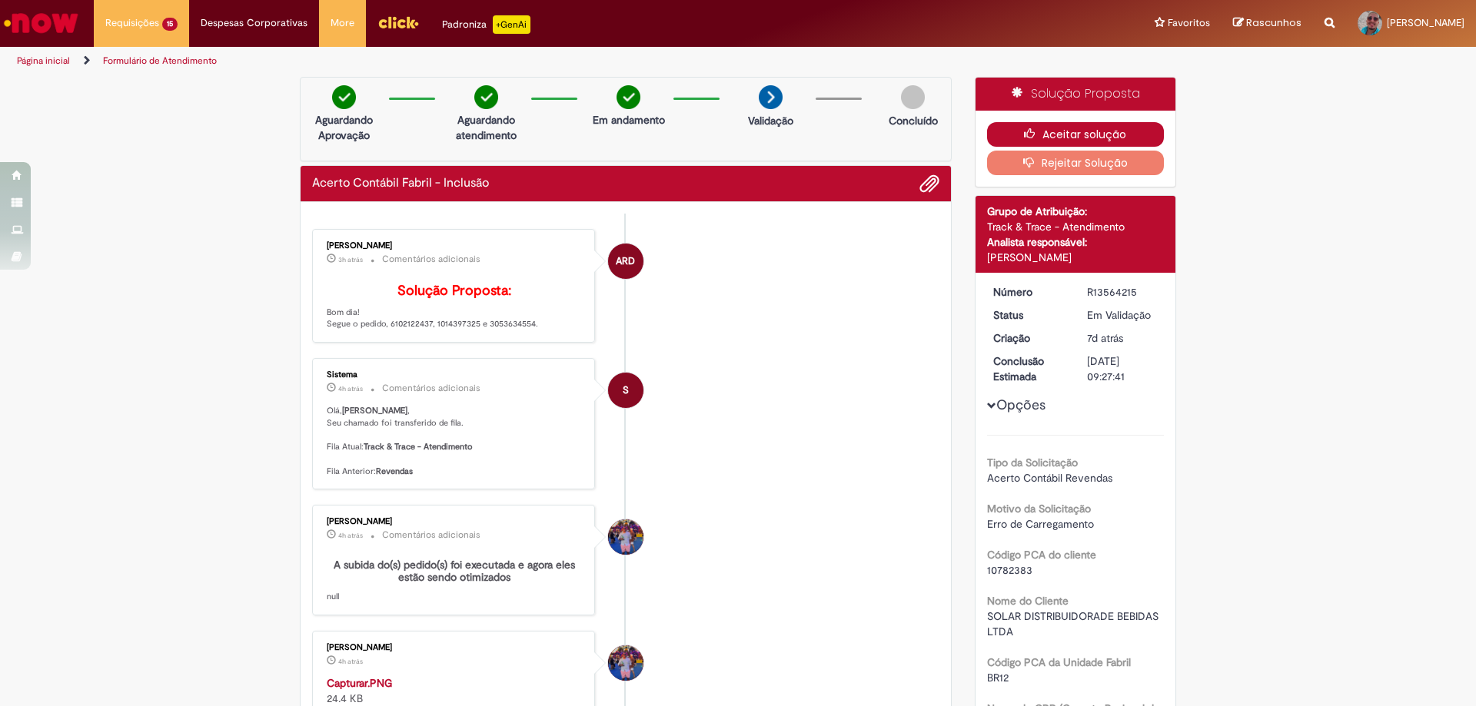
click at [1025, 131] on icon "button" at bounding box center [1033, 133] width 18 height 11
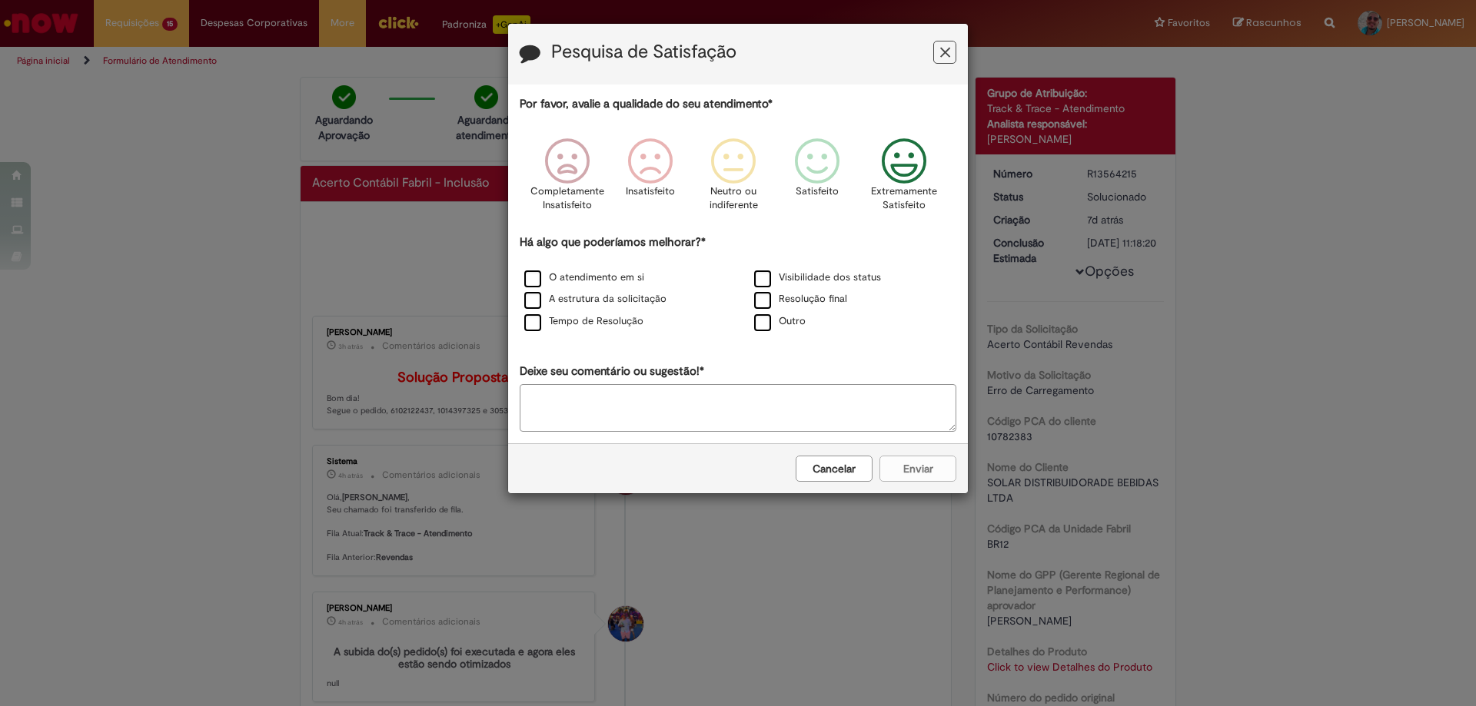
click at [897, 151] on icon "Feedback" at bounding box center [904, 161] width 58 height 46
click at [533, 282] on label "O atendimento em si" at bounding box center [584, 278] width 120 height 15
click at [929, 463] on button "Enviar" at bounding box center [917, 469] width 77 height 26
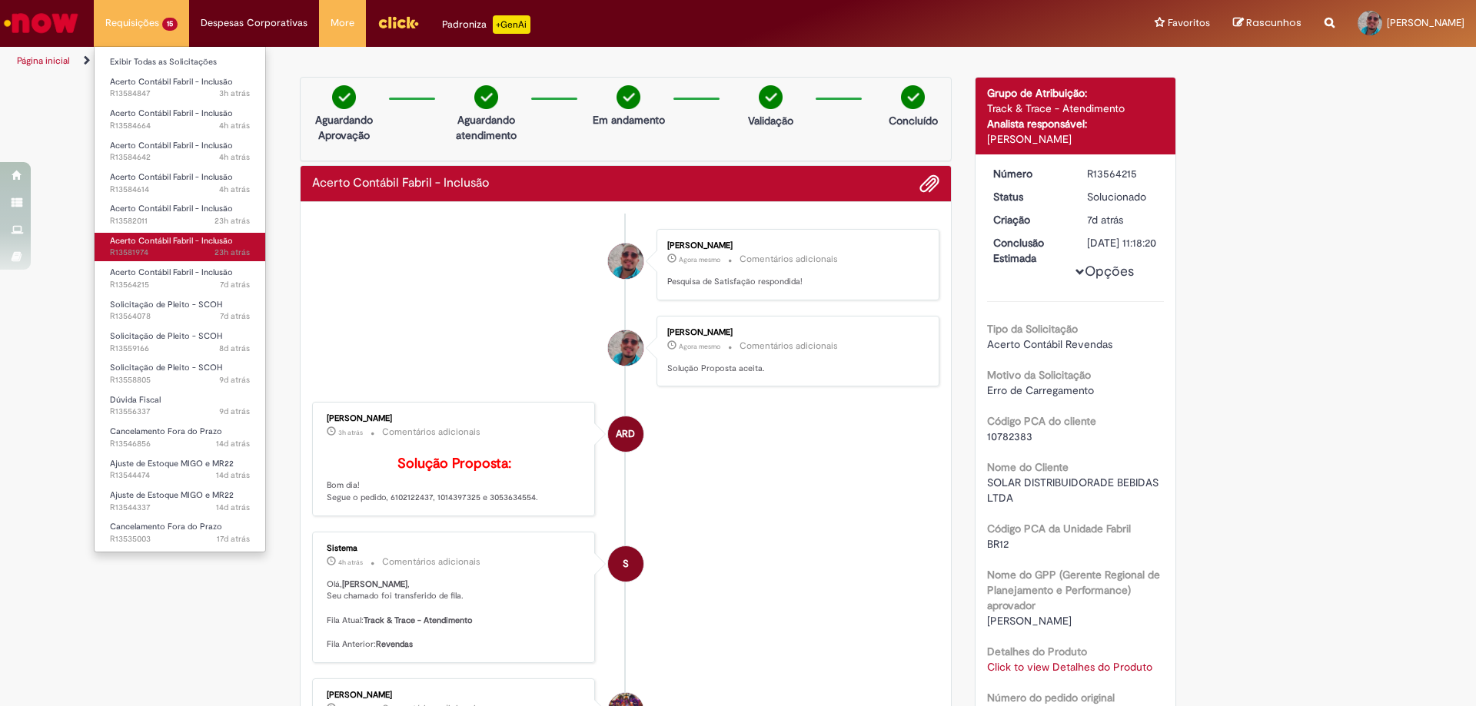
click at [178, 247] on link "Acerto Contábil Fabril - Inclusão 23h atrás 23 horas atrás R13581974" at bounding box center [180, 247] width 171 height 28
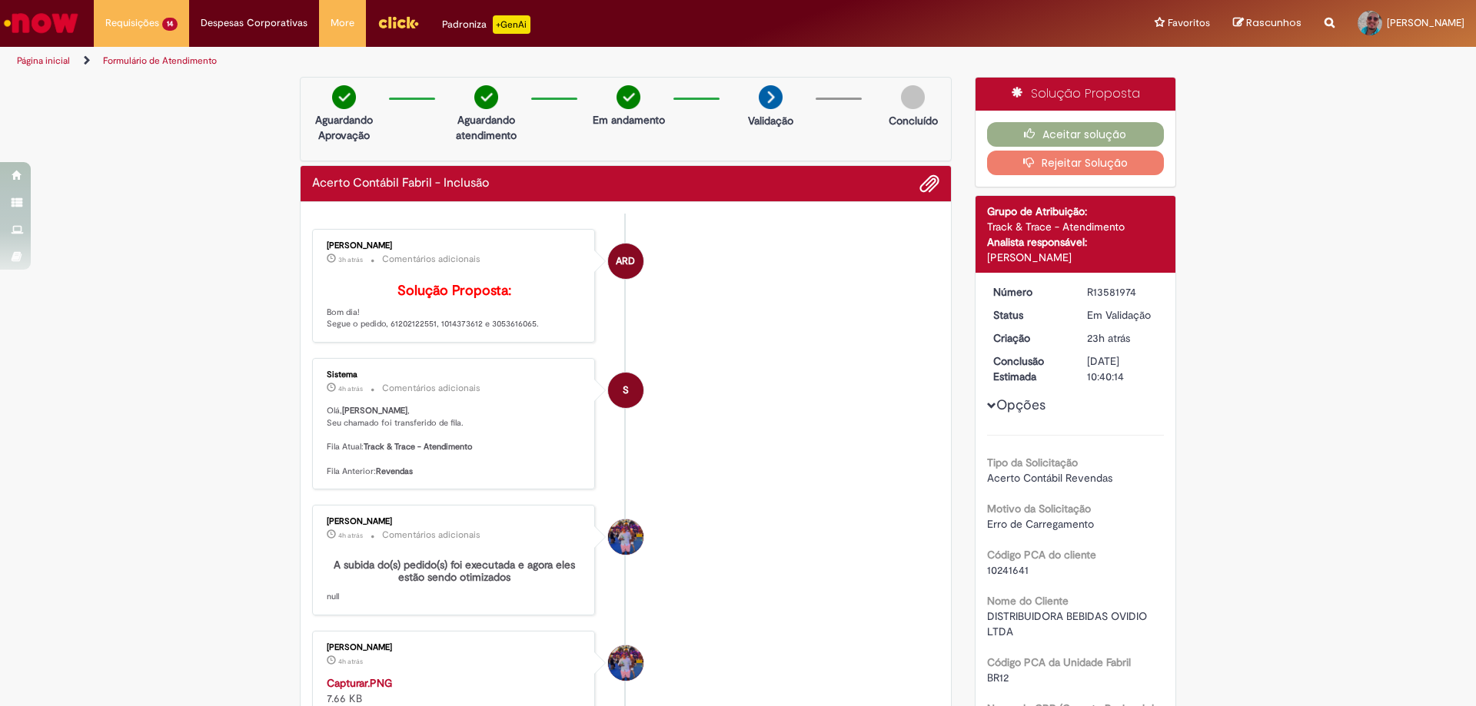
click at [504, 331] on p "Solução Proposta: Bom dia! Segue o pedido, 61202122551, 1014373612 e 3053616065." at bounding box center [455, 307] width 256 height 47
copy p "3053616065"
click at [1076, 139] on button "Aceitar solução" at bounding box center [1076, 134] width 178 height 25
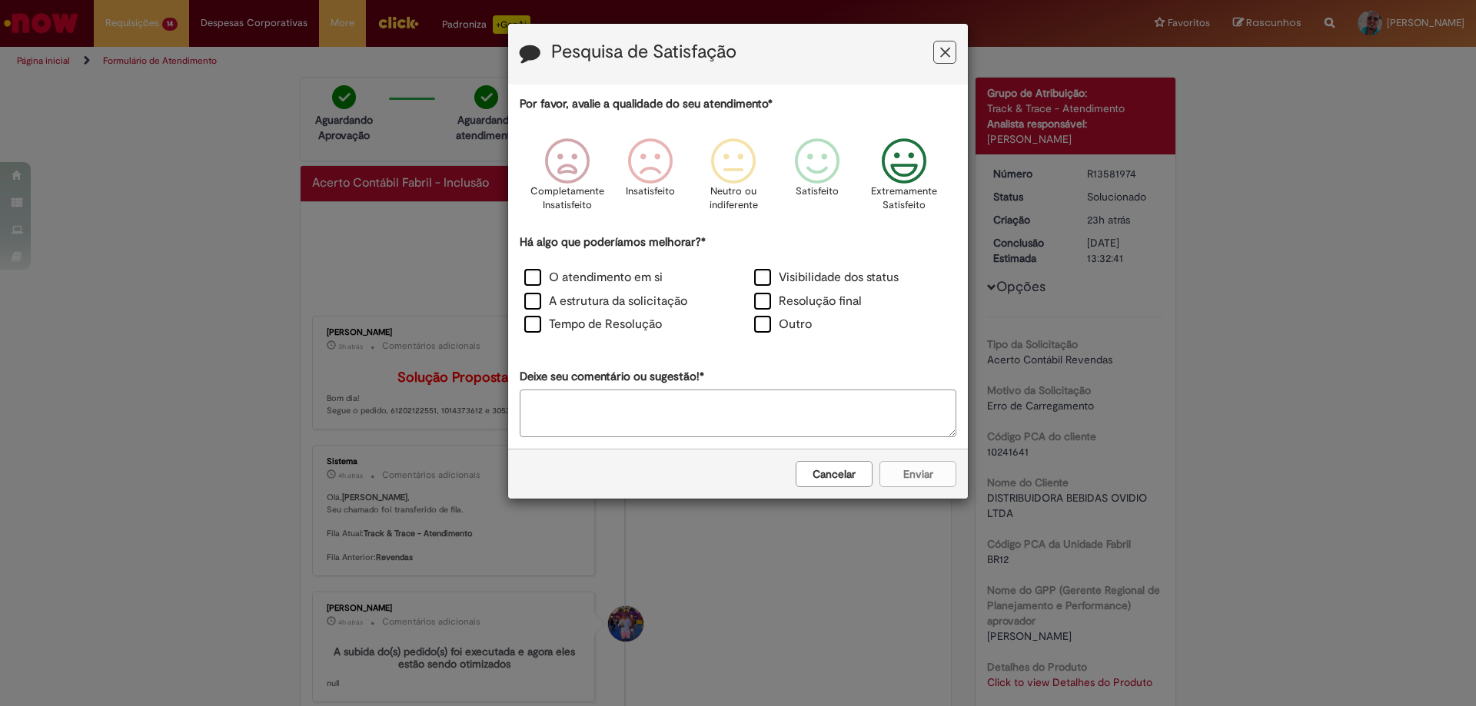
click at [928, 167] on icon "Feedback" at bounding box center [904, 161] width 58 height 46
click at [541, 278] on label "O atendimento em si" at bounding box center [593, 278] width 138 height 18
click at [947, 477] on button "Enviar" at bounding box center [917, 474] width 77 height 26
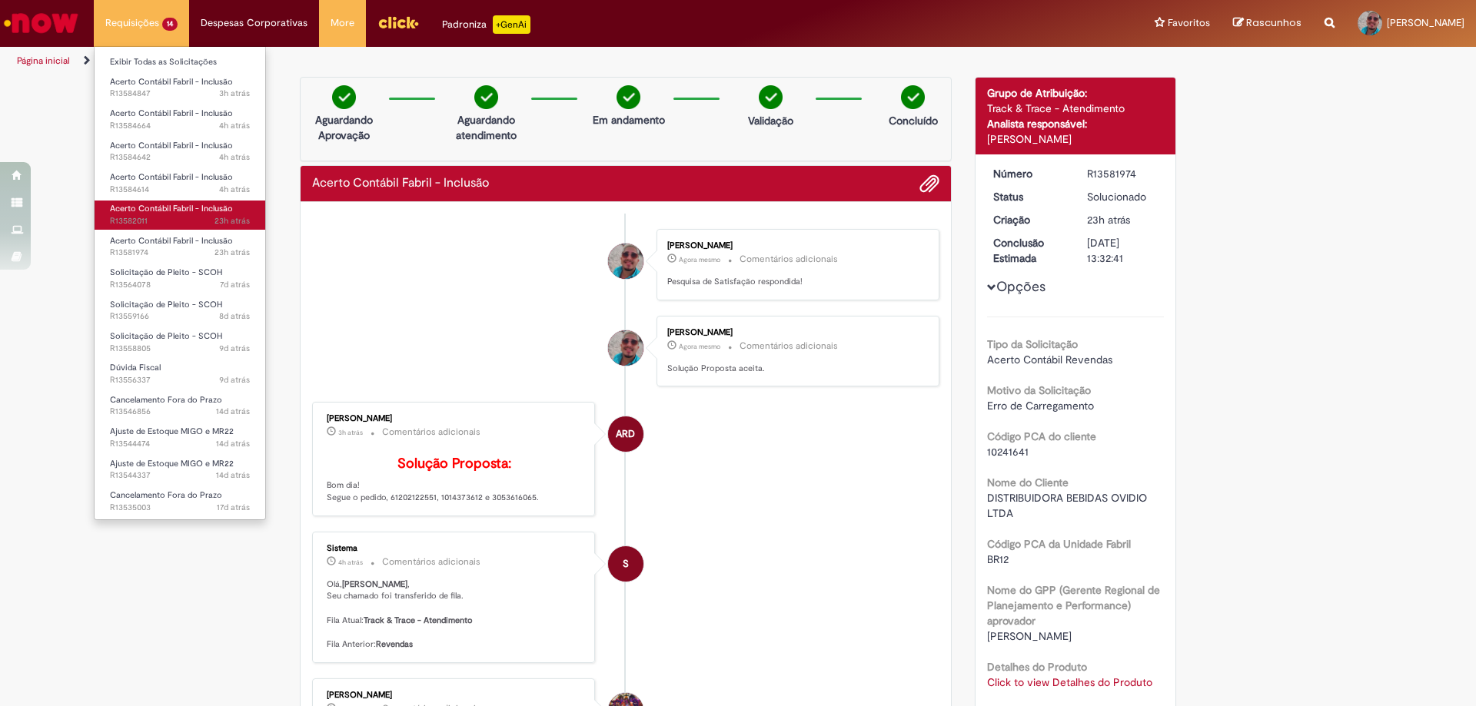
click at [169, 221] on span "23h atrás 23 horas atrás R13582011" at bounding box center [180, 221] width 140 height 12
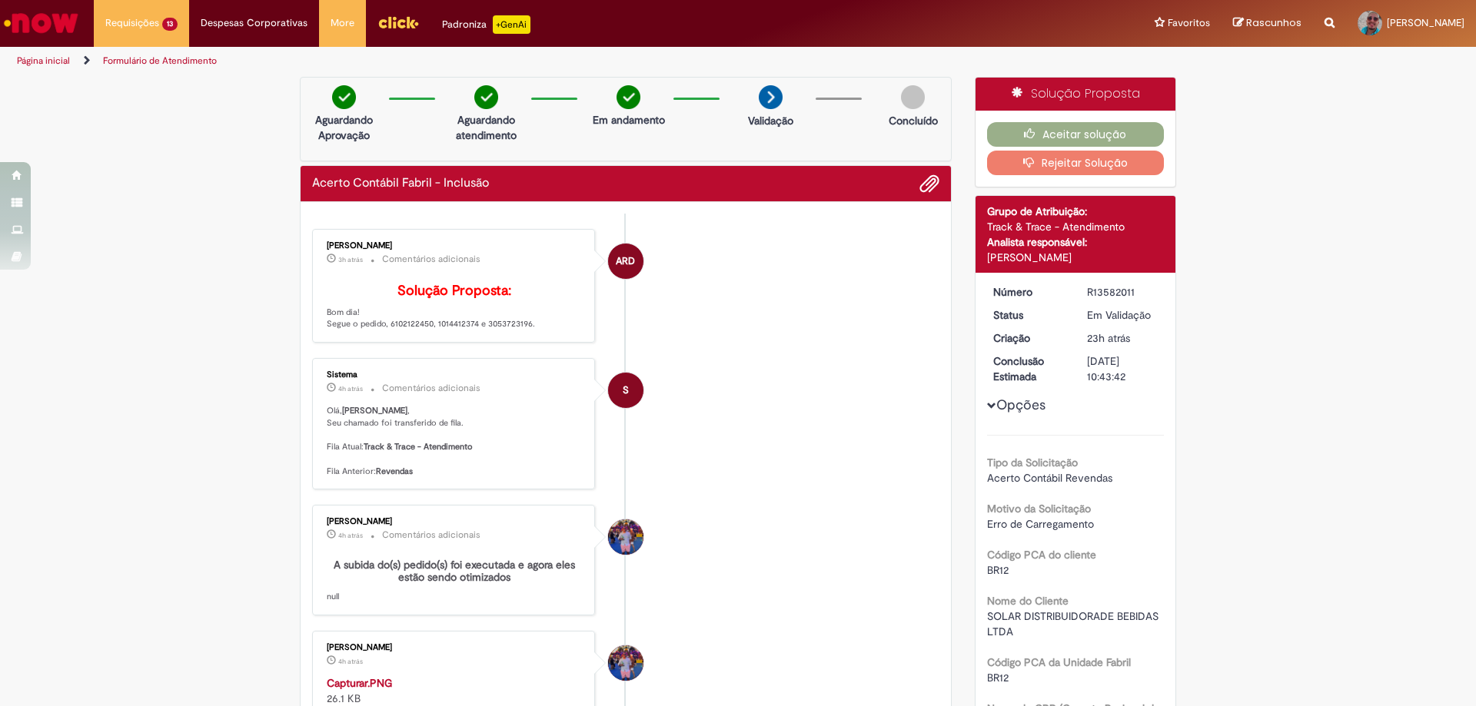
click at [507, 258] on p "3h atrás 3 horas atrás Comentários adicionais" at bounding box center [455, 260] width 256 height 18
click at [511, 331] on p "Solução Proposta: Bom dia! Segue o pedido, 6102122450, 1014412374 e 3053723196." at bounding box center [455, 307] width 256 height 47
copy p "3053723196"
click at [1017, 137] on button "Aceitar solução" at bounding box center [1076, 134] width 178 height 25
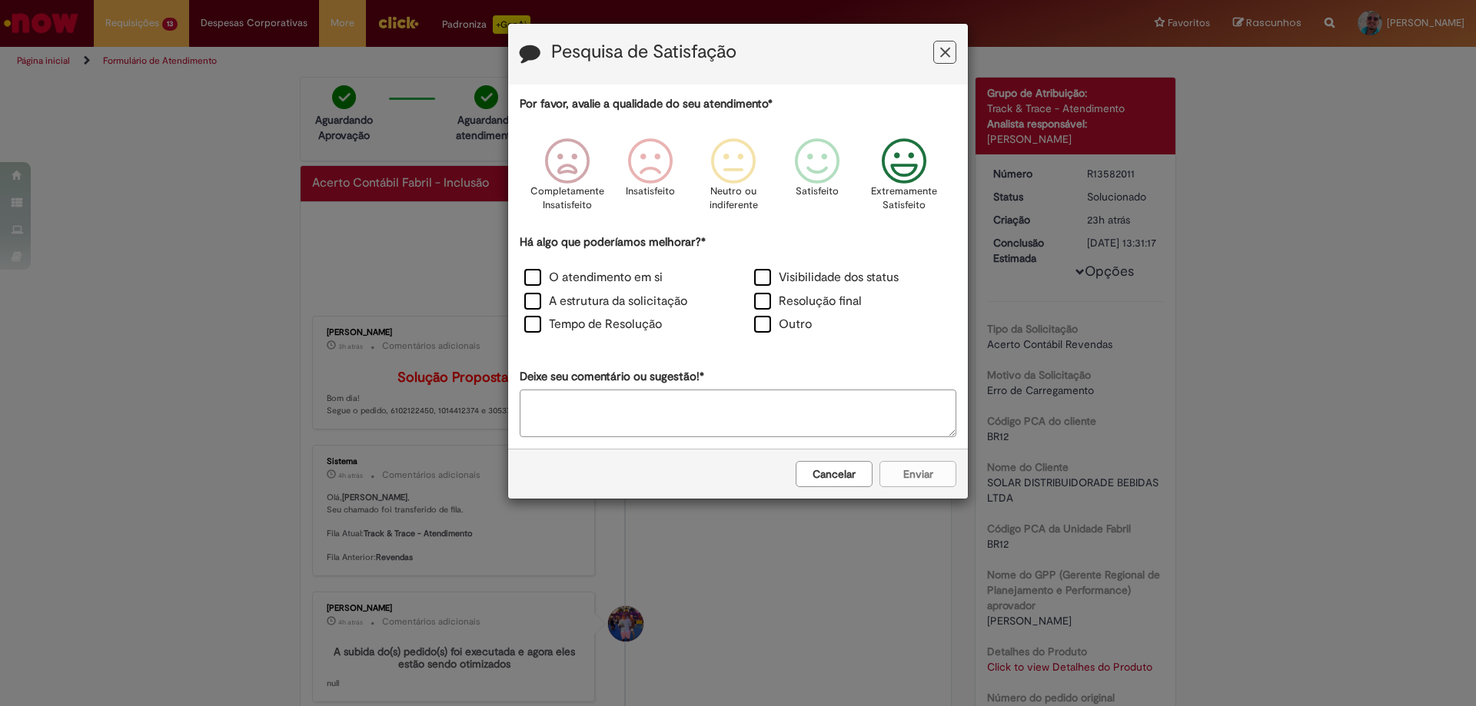
click at [905, 176] on icon "Feedback" at bounding box center [904, 161] width 58 height 46
click at [534, 281] on label "O atendimento em si" at bounding box center [593, 278] width 138 height 18
click at [906, 480] on button "Enviar" at bounding box center [917, 474] width 77 height 26
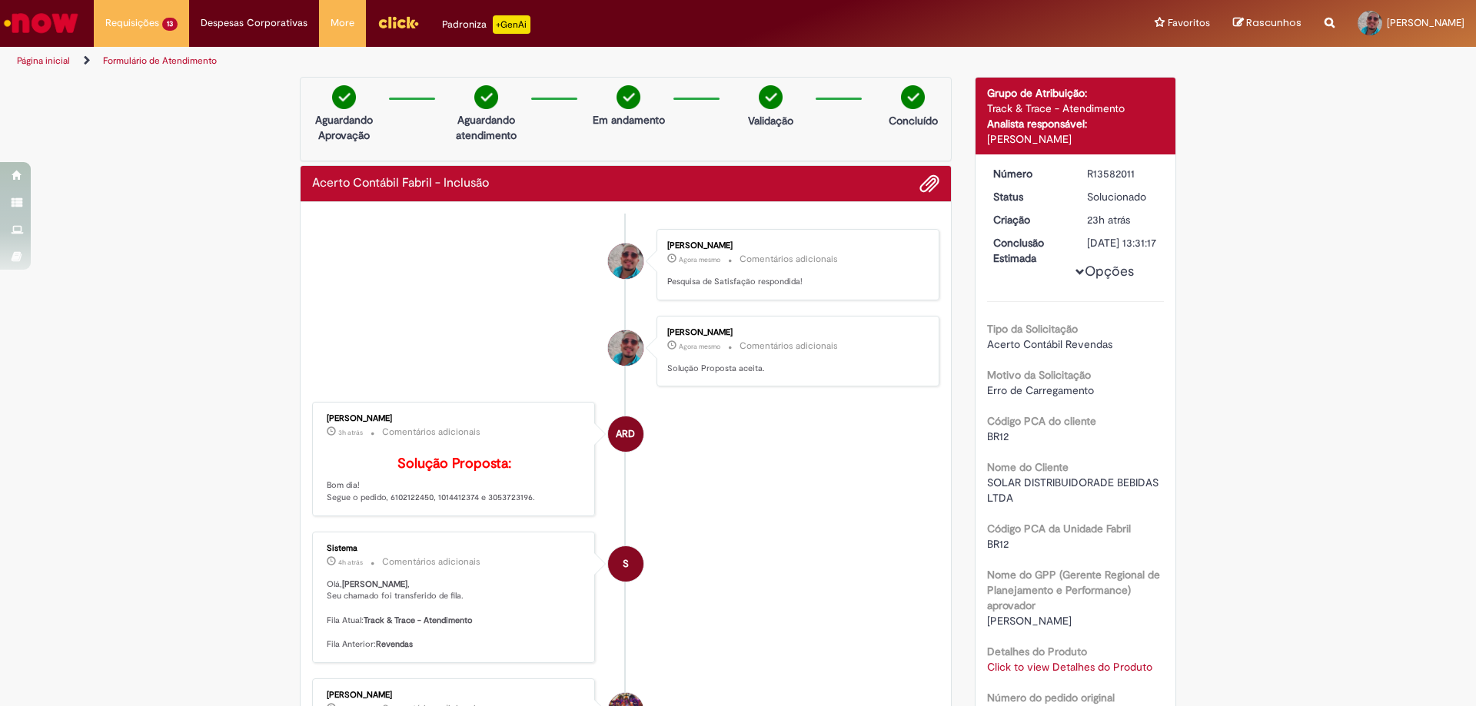
click at [738, 165] on div "Obrigado por compartilhar sua avaliação! Fechar" at bounding box center [738, 353] width 1476 height 706
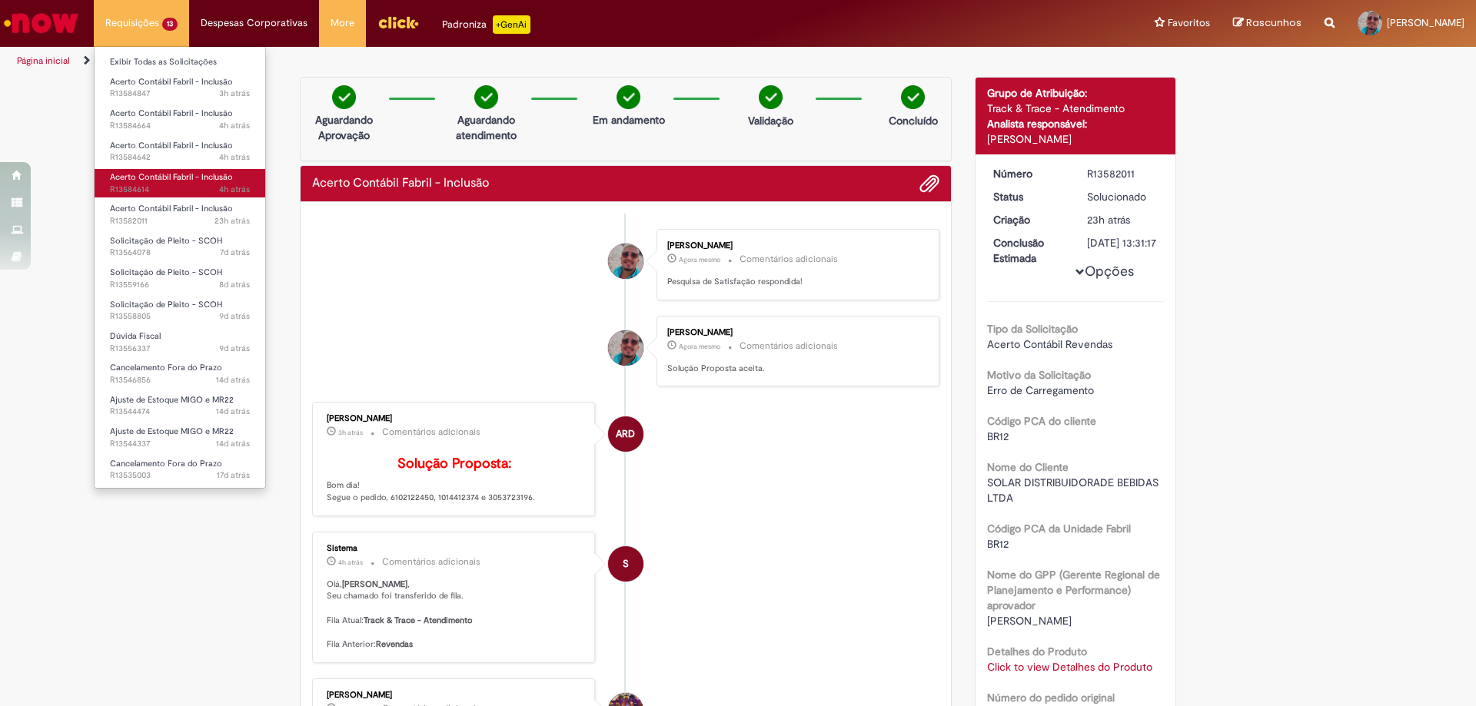
click at [181, 184] on span "4h atrás 4 horas atrás R13584614" at bounding box center [180, 190] width 140 height 12
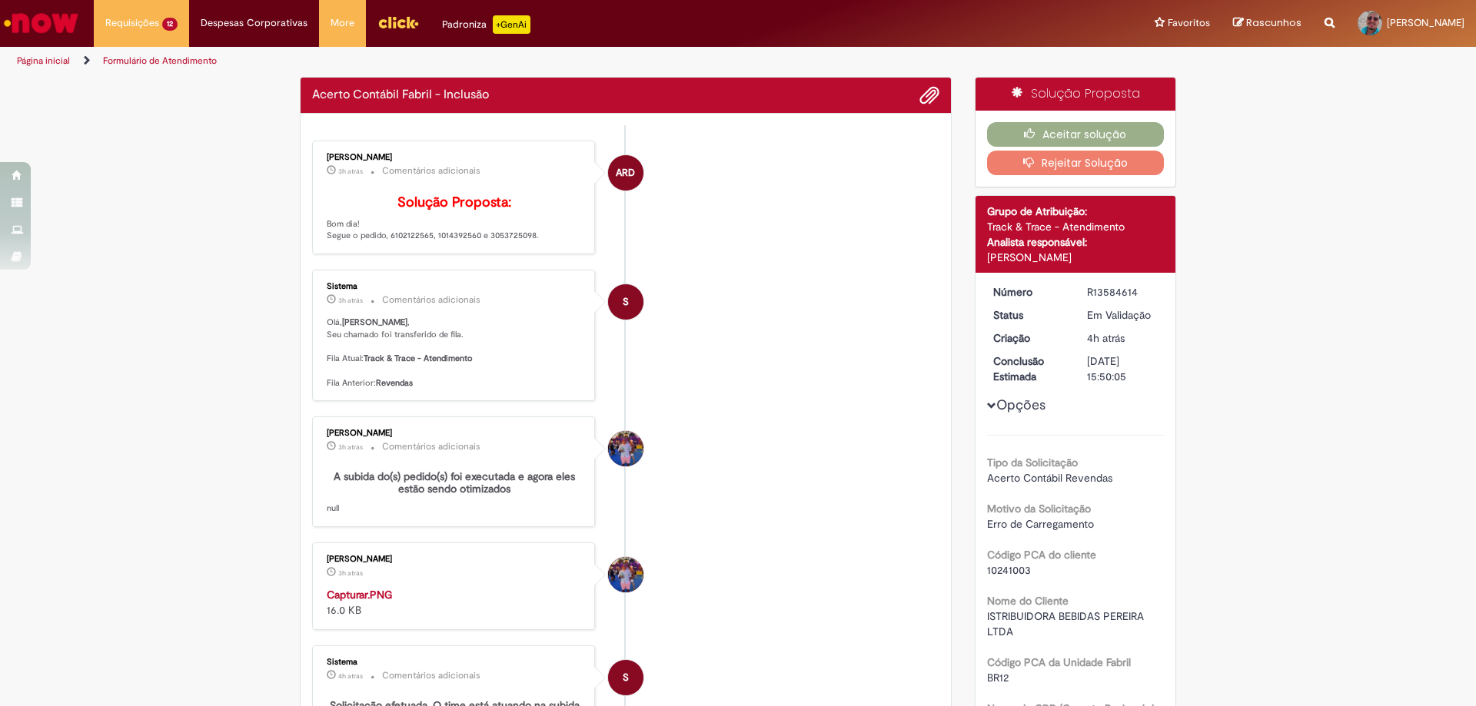
click at [509, 250] on div "Angelica Ribeiro dos Santos 3h atrás 3 horas atrás Comentários adicionais Soluç…" at bounding box center [454, 197] width 274 height 105
click at [509, 180] on p "3h atrás 3 horas atrás Comentários adicionais" at bounding box center [455, 171] width 256 height 18
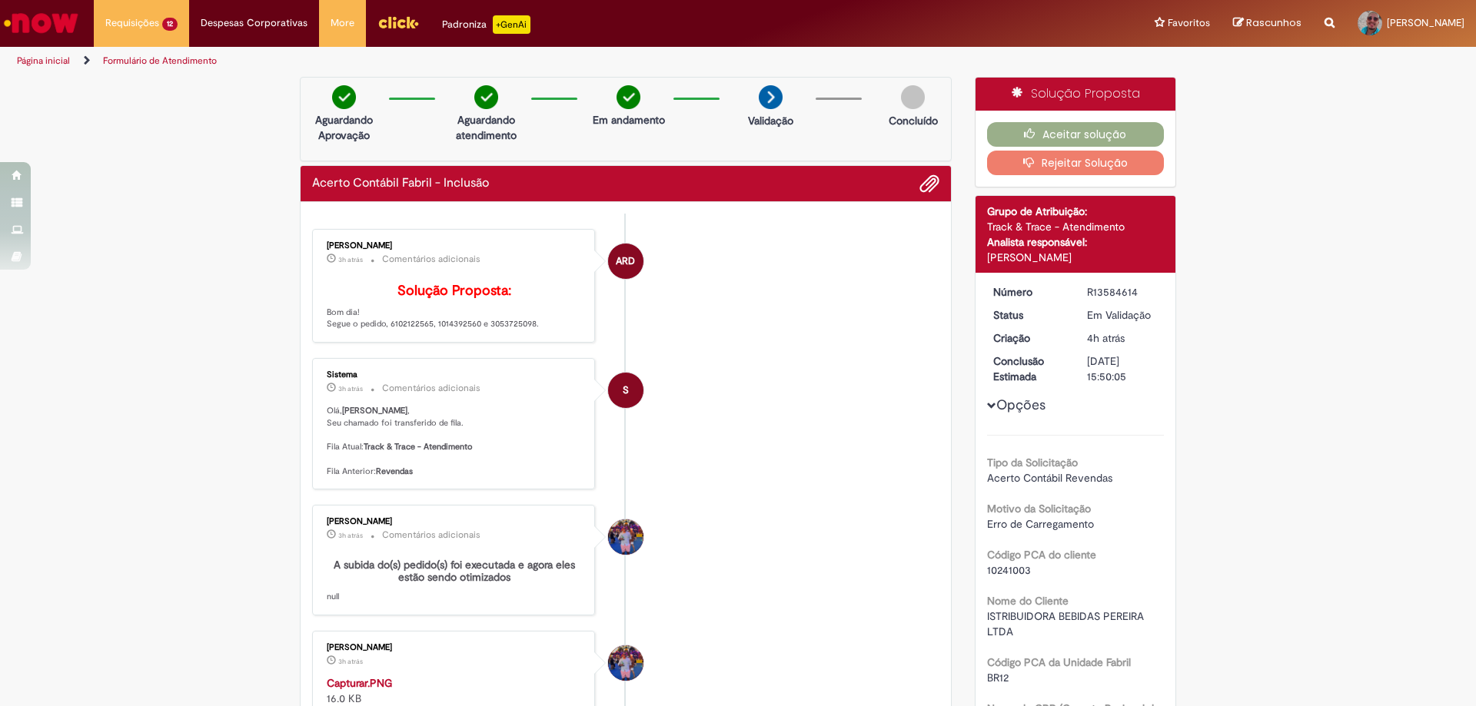
copy div "Comentários adicionais"
click at [522, 331] on p "Solução Proposta: Bom dia! Segue o pedido, 6102122565, 1014392560 e 3053725098." at bounding box center [455, 307] width 256 height 47
copy p "3053725098"
click at [1041, 133] on button "Aceitar solução" at bounding box center [1076, 134] width 178 height 25
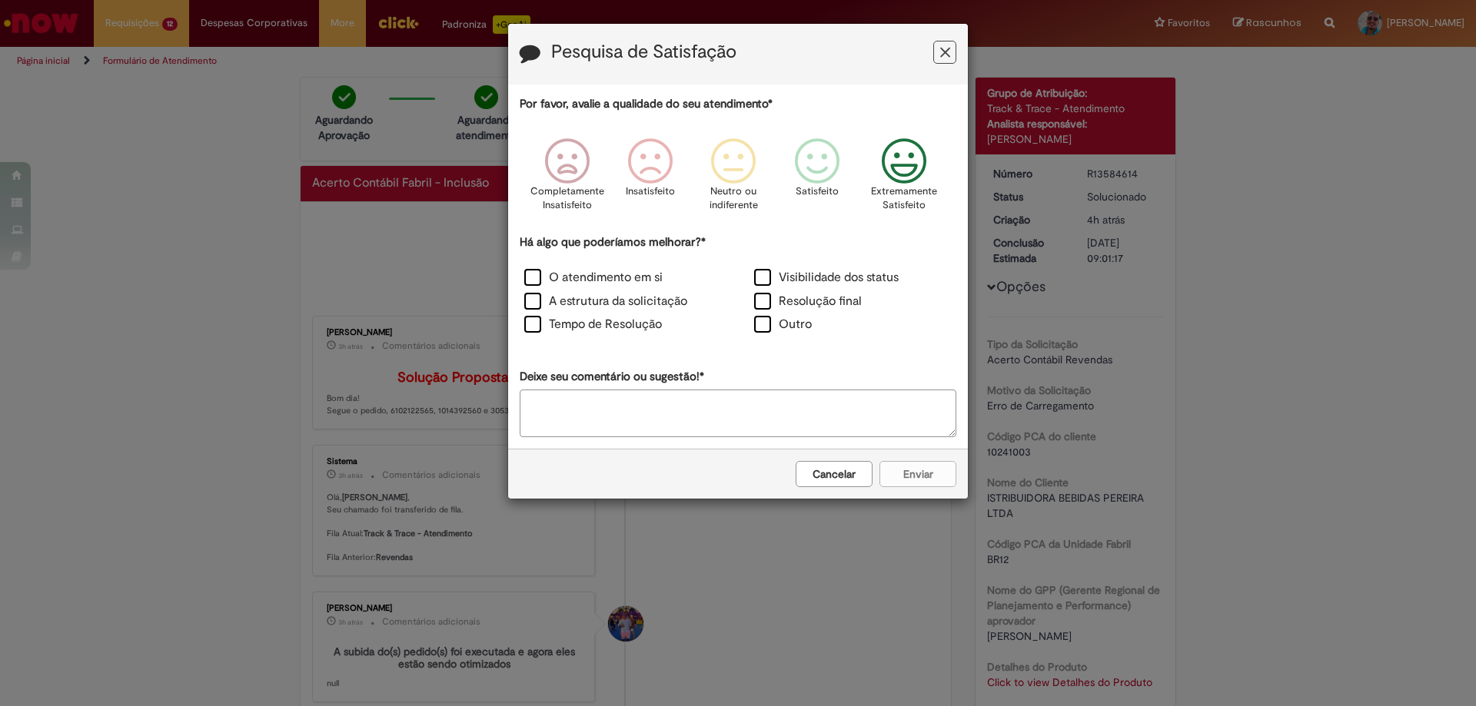
click at [906, 172] on icon "Feedback" at bounding box center [904, 161] width 58 height 46
click at [532, 282] on label "O atendimento em si" at bounding box center [593, 278] width 138 height 18
click at [913, 477] on button "Enviar" at bounding box center [917, 474] width 77 height 26
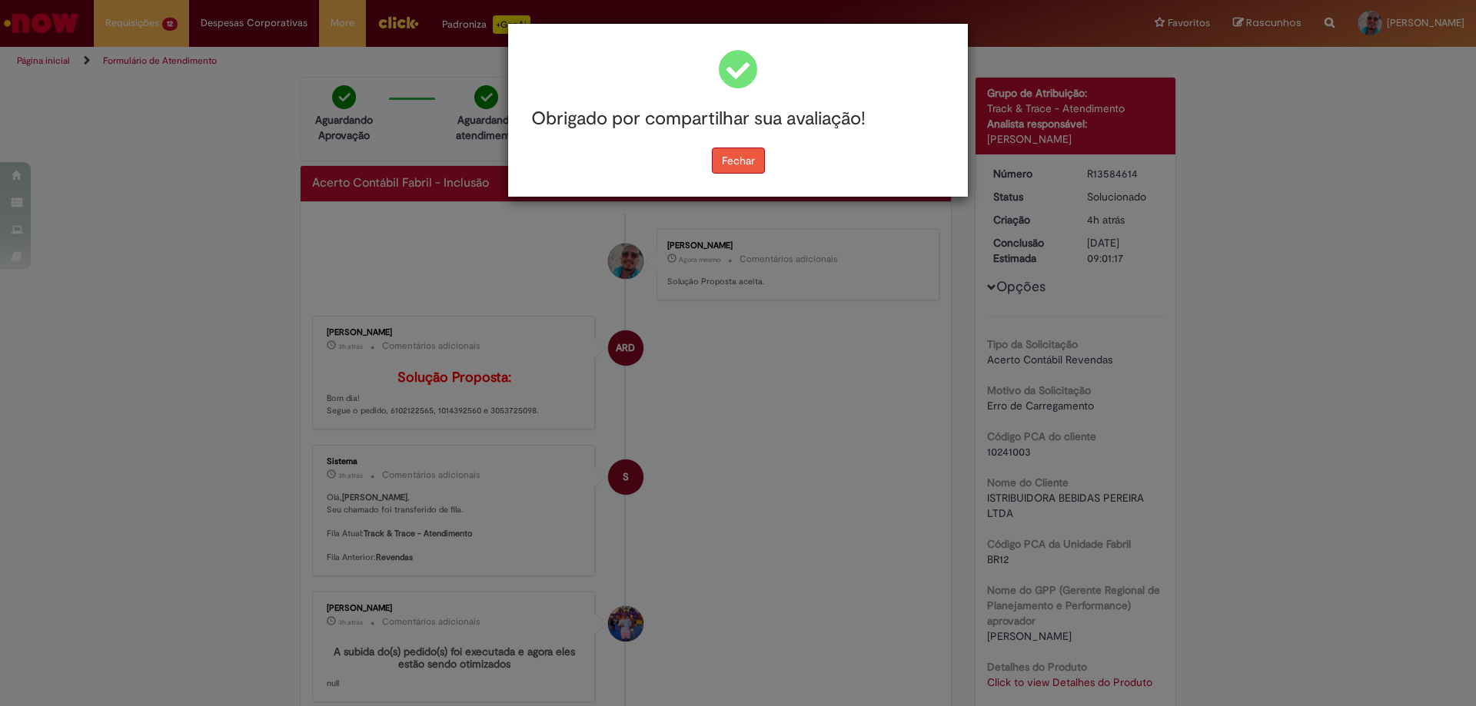
click at [743, 159] on button "Fechar" at bounding box center [738, 161] width 53 height 26
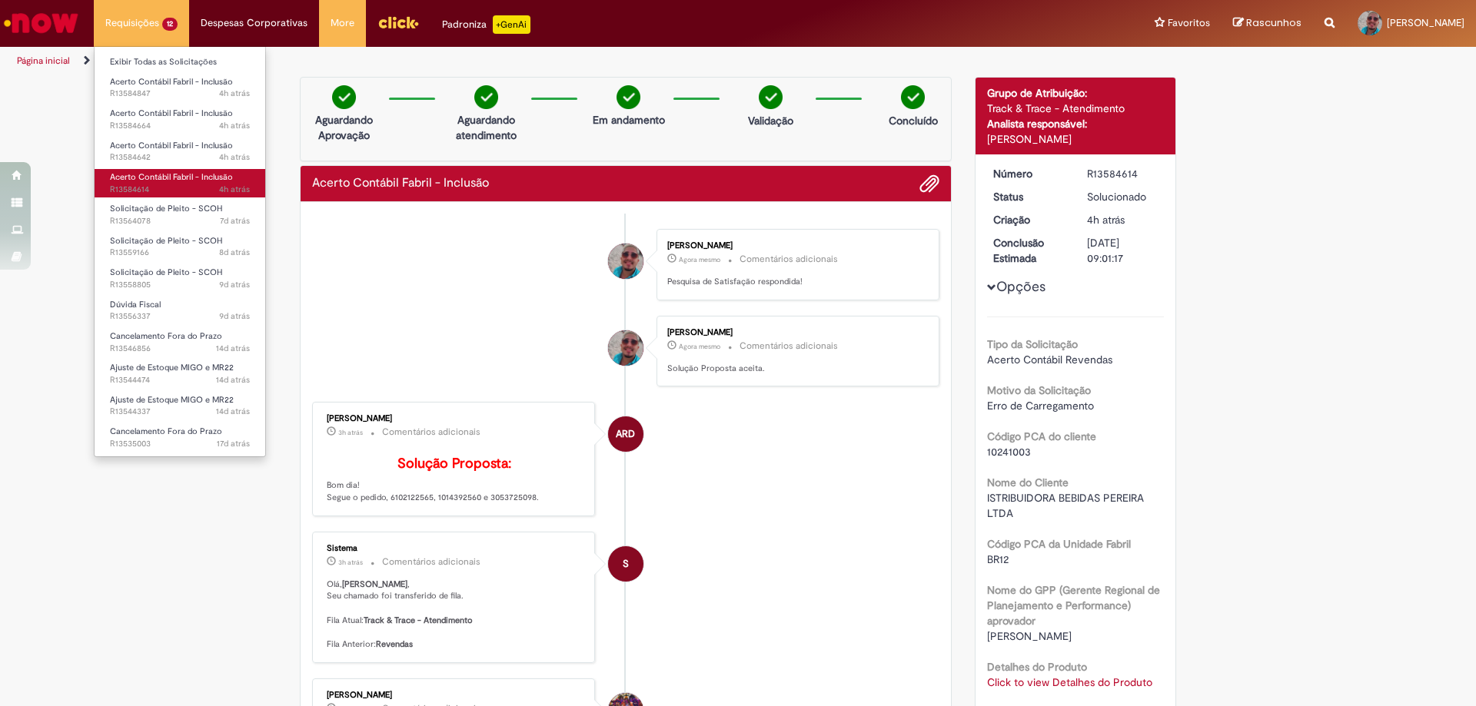
click at [217, 183] on link "Acerto Contábil Fabril - Inclusão 4h atrás 4 horas atrás R13584614" at bounding box center [180, 183] width 171 height 28
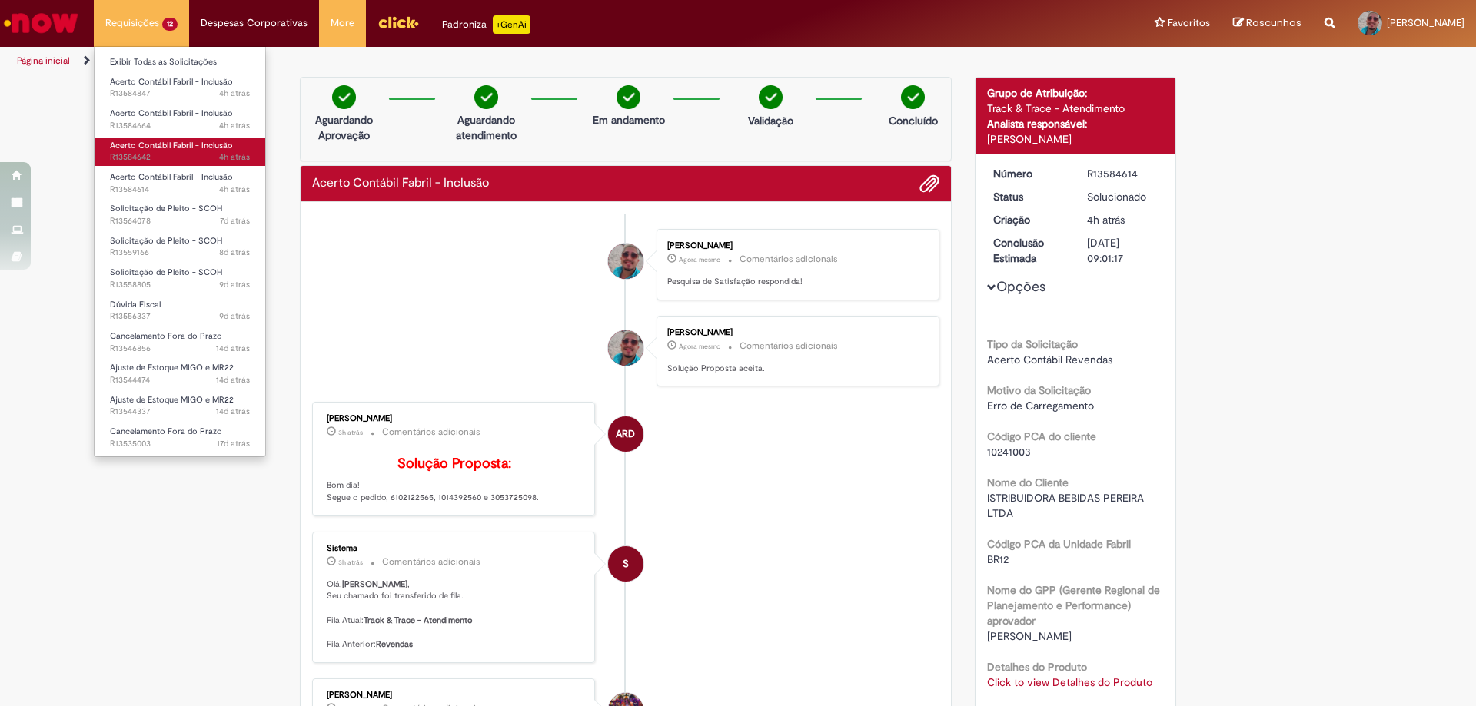
click at [188, 158] on span "4h atrás 4 horas atrás R13584642" at bounding box center [180, 157] width 140 height 12
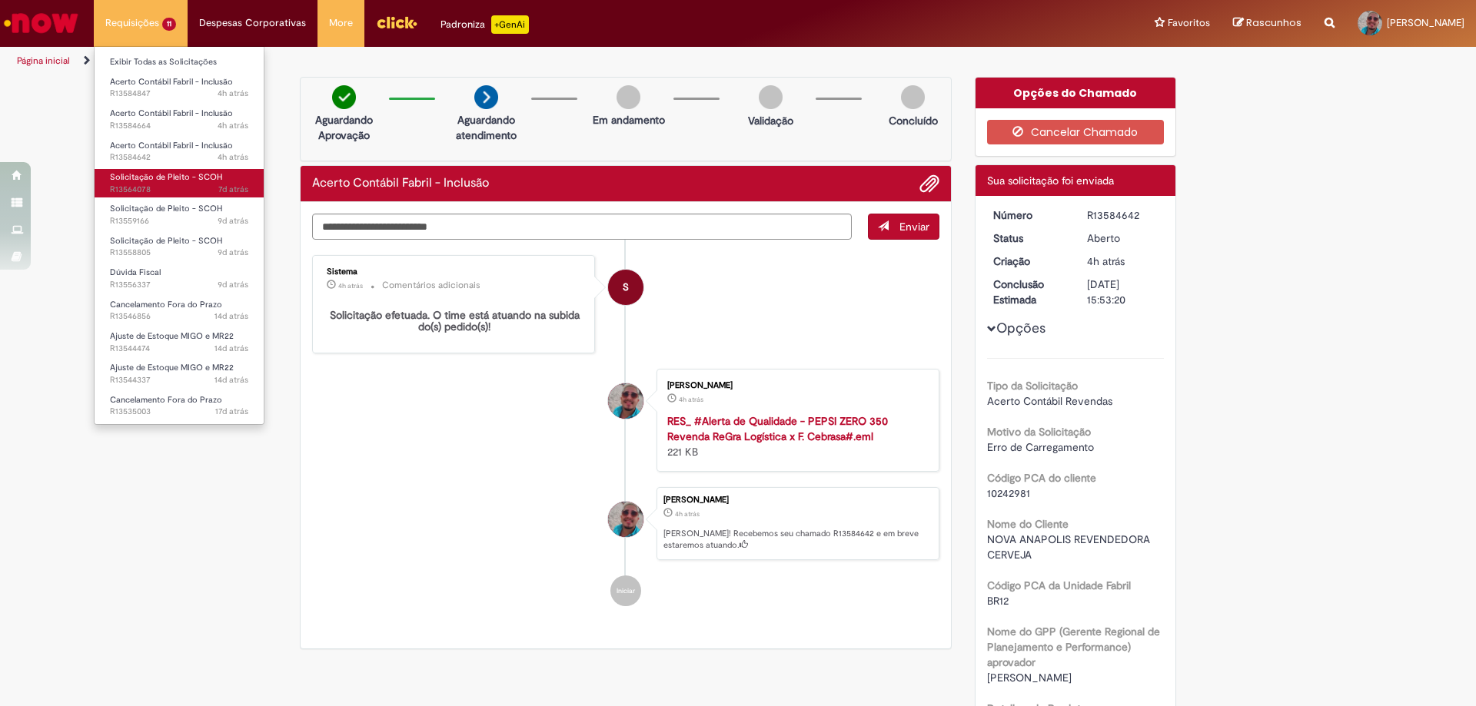
click at [207, 177] on span "Solicitação de Pleito - SCOH" at bounding box center [166, 177] width 112 height 12
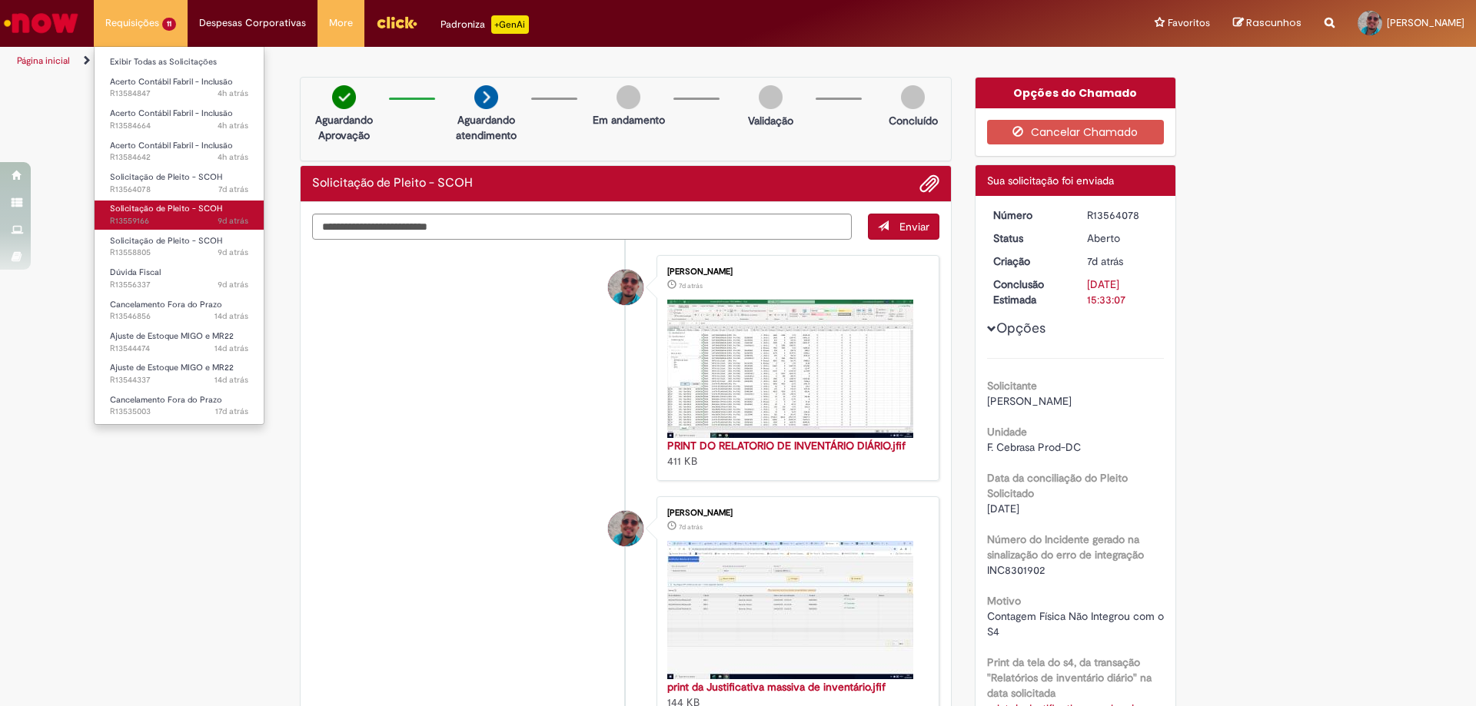
click at [225, 205] on link "Solicitação de Pleito - SCOH 9d atrás 9 dias atrás R13559166" at bounding box center [179, 215] width 169 height 28
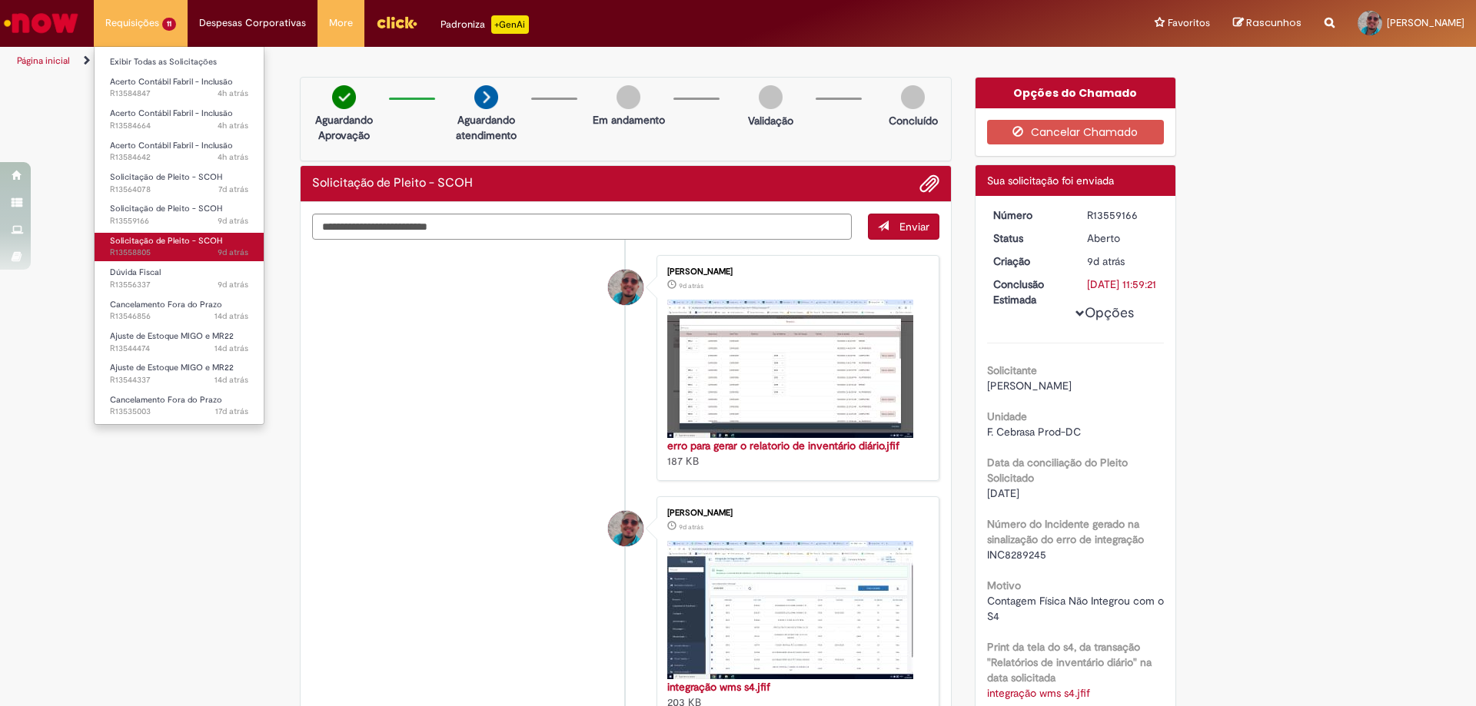
click at [223, 245] on link "Solicitação de Pleito - SCOH 9d atrás 9 dias atrás R13558805" at bounding box center [179, 247] width 169 height 28
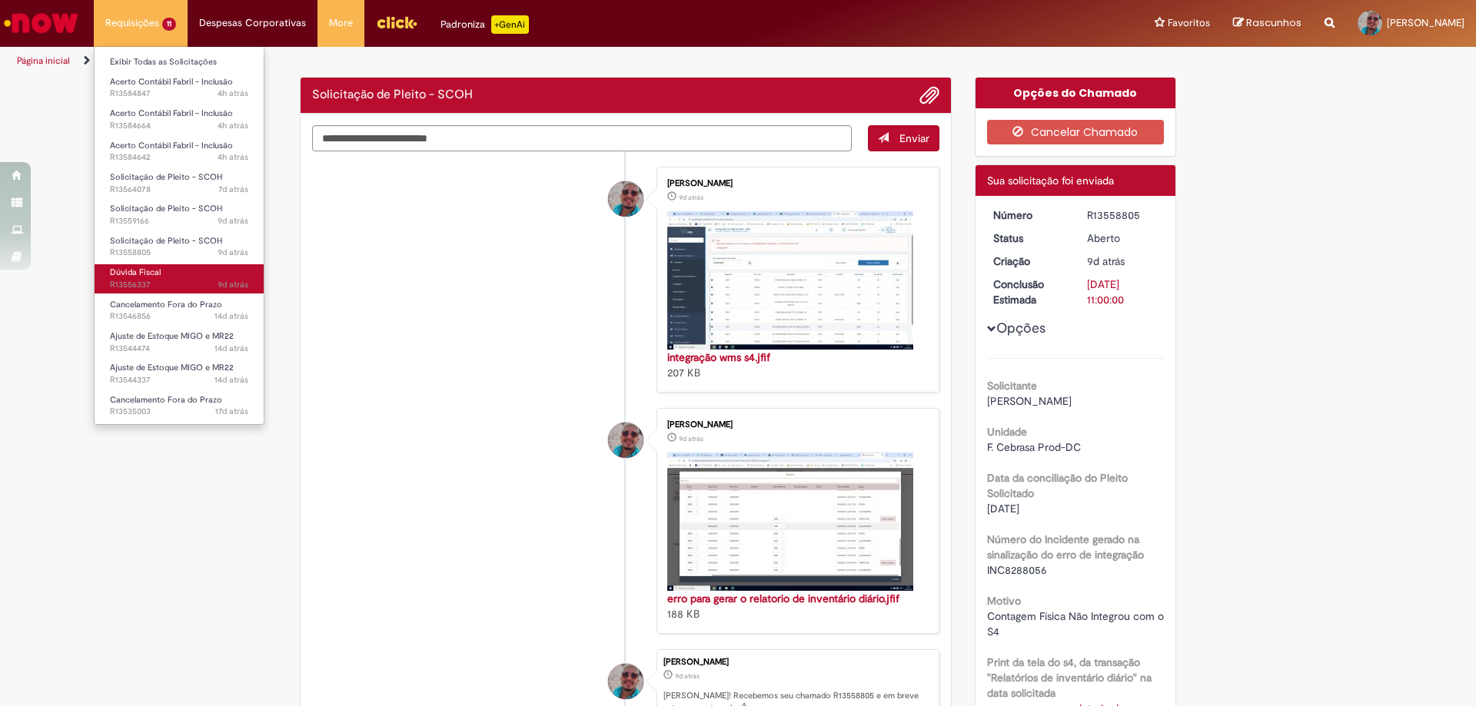
click at [218, 269] on link "Dúvida Fiscal 9d atrás 9 dias atrás R13556337" at bounding box center [179, 278] width 169 height 28
